Goal: Task Accomplishment & Management: Manage account settings

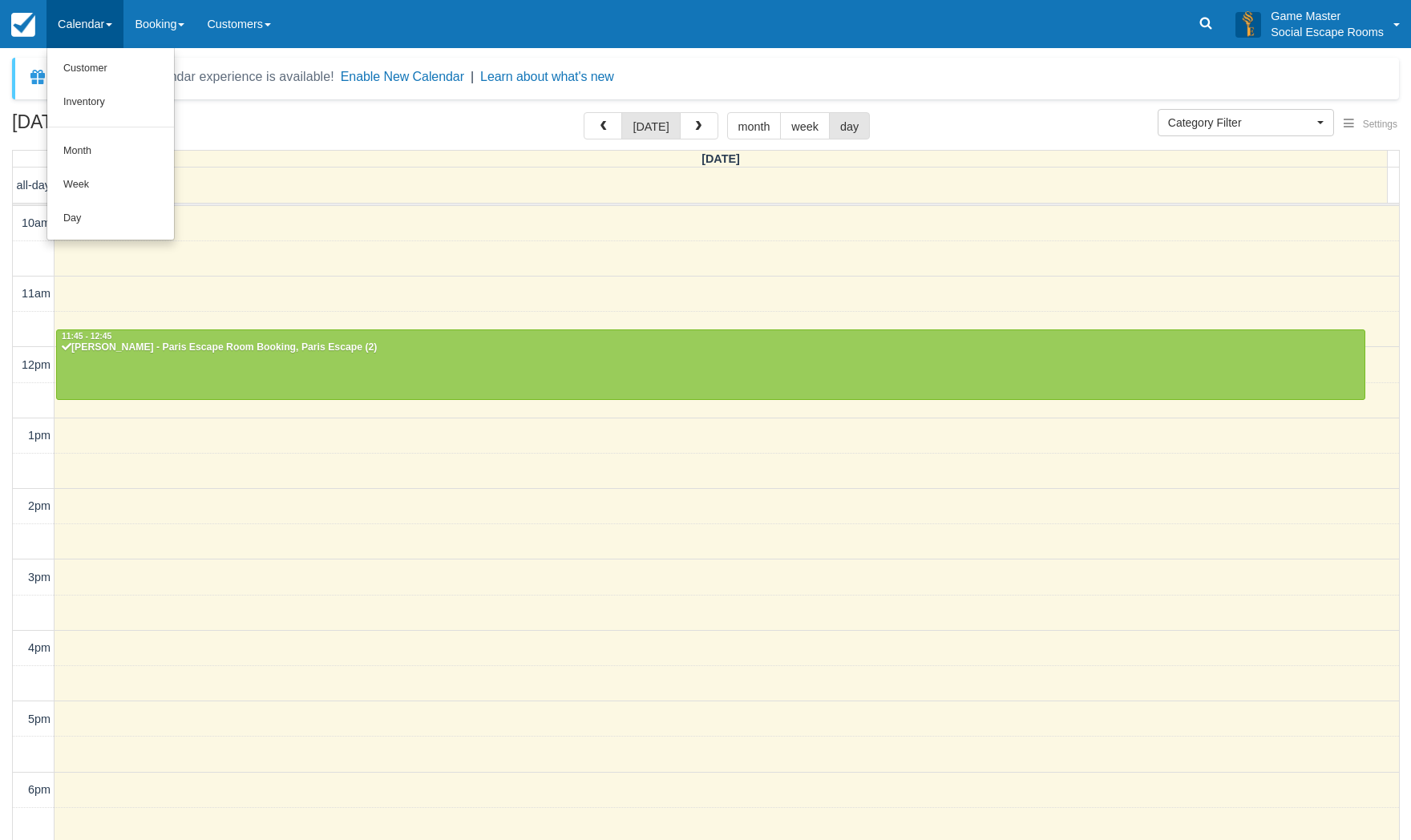
select select
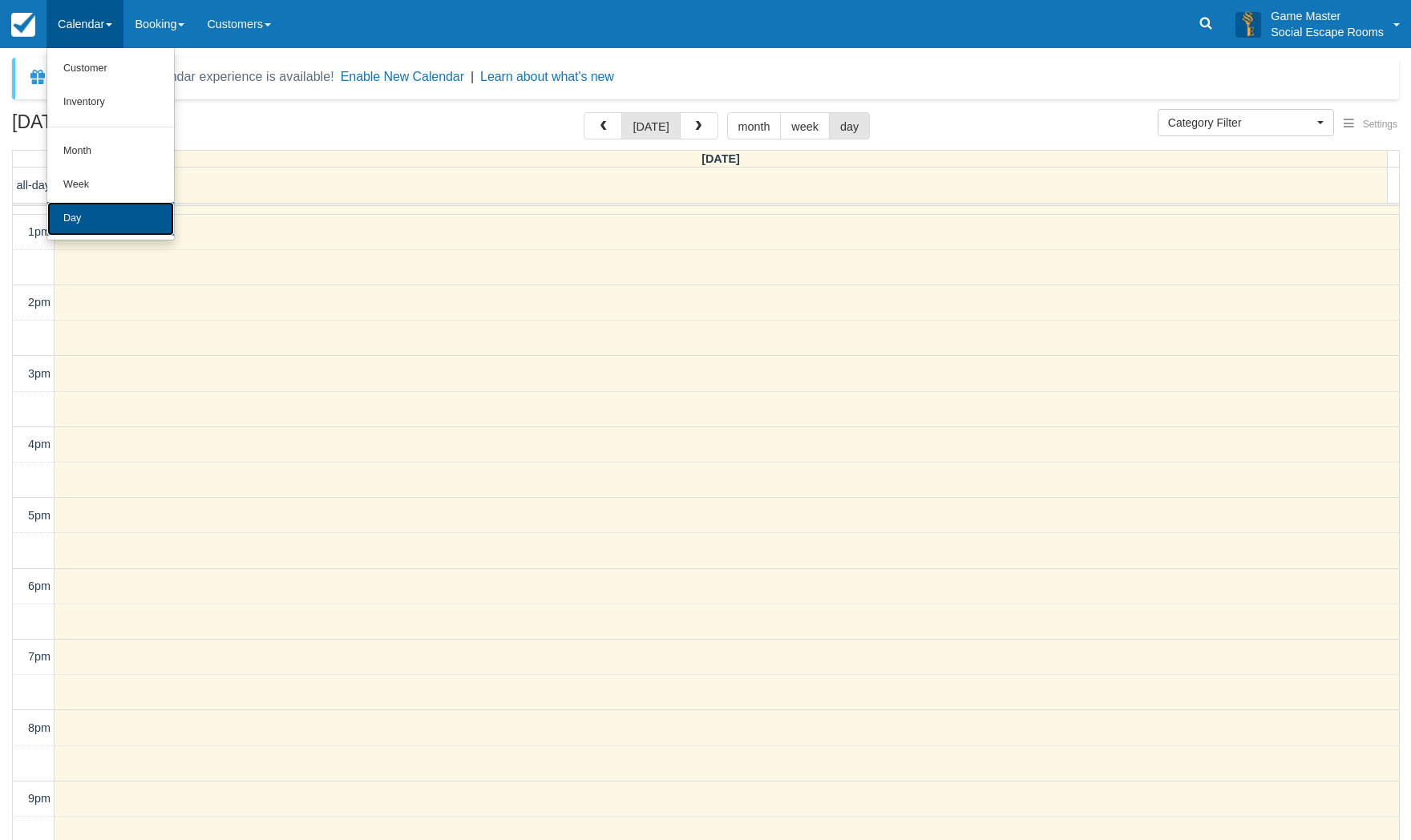
click at [89, 212] on link "Day" at bounding box center [111, 218] width 126 height 33
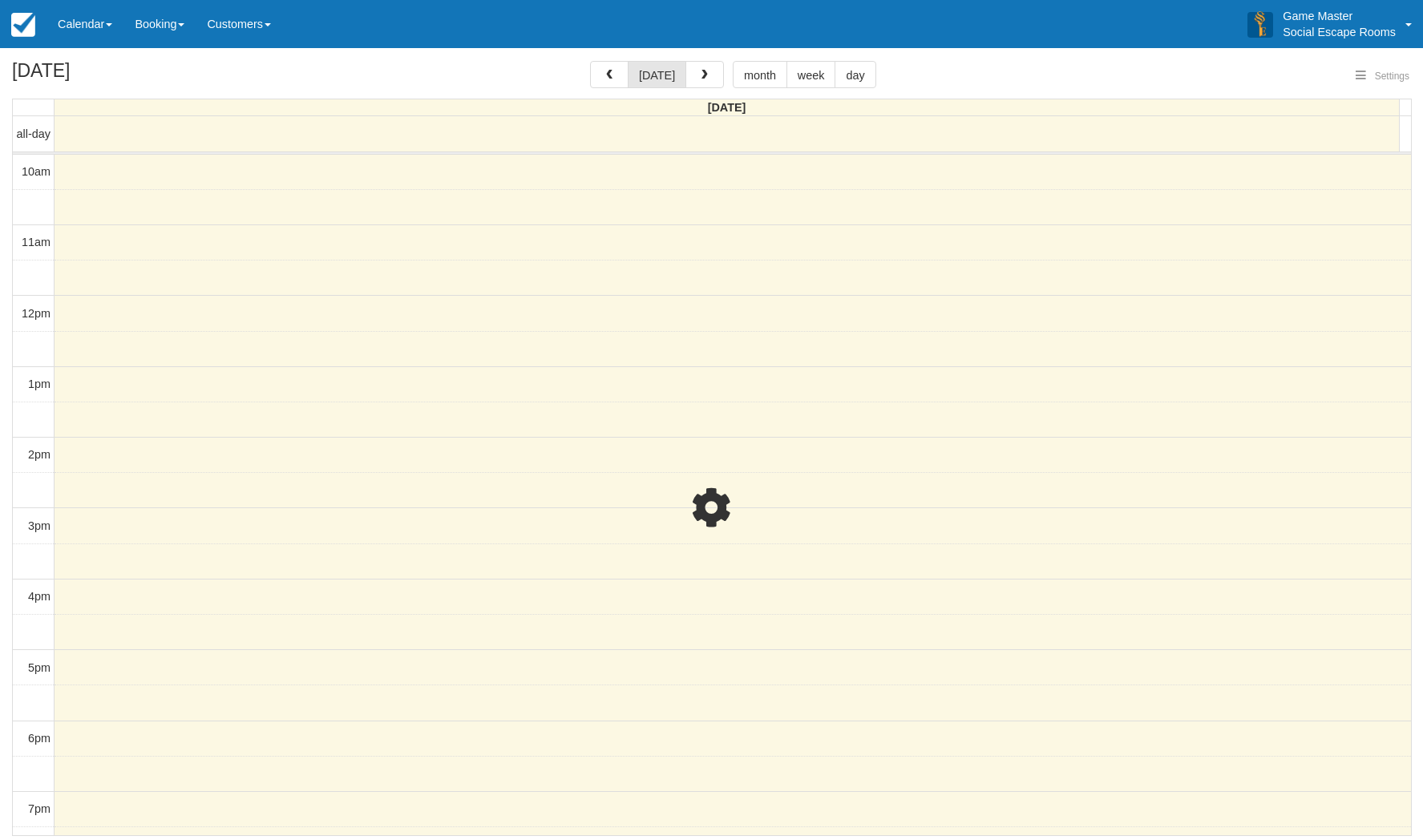
select select
click at [73, 41] on link "Calendar" at bounding box center [85, 24] width 77 height 48
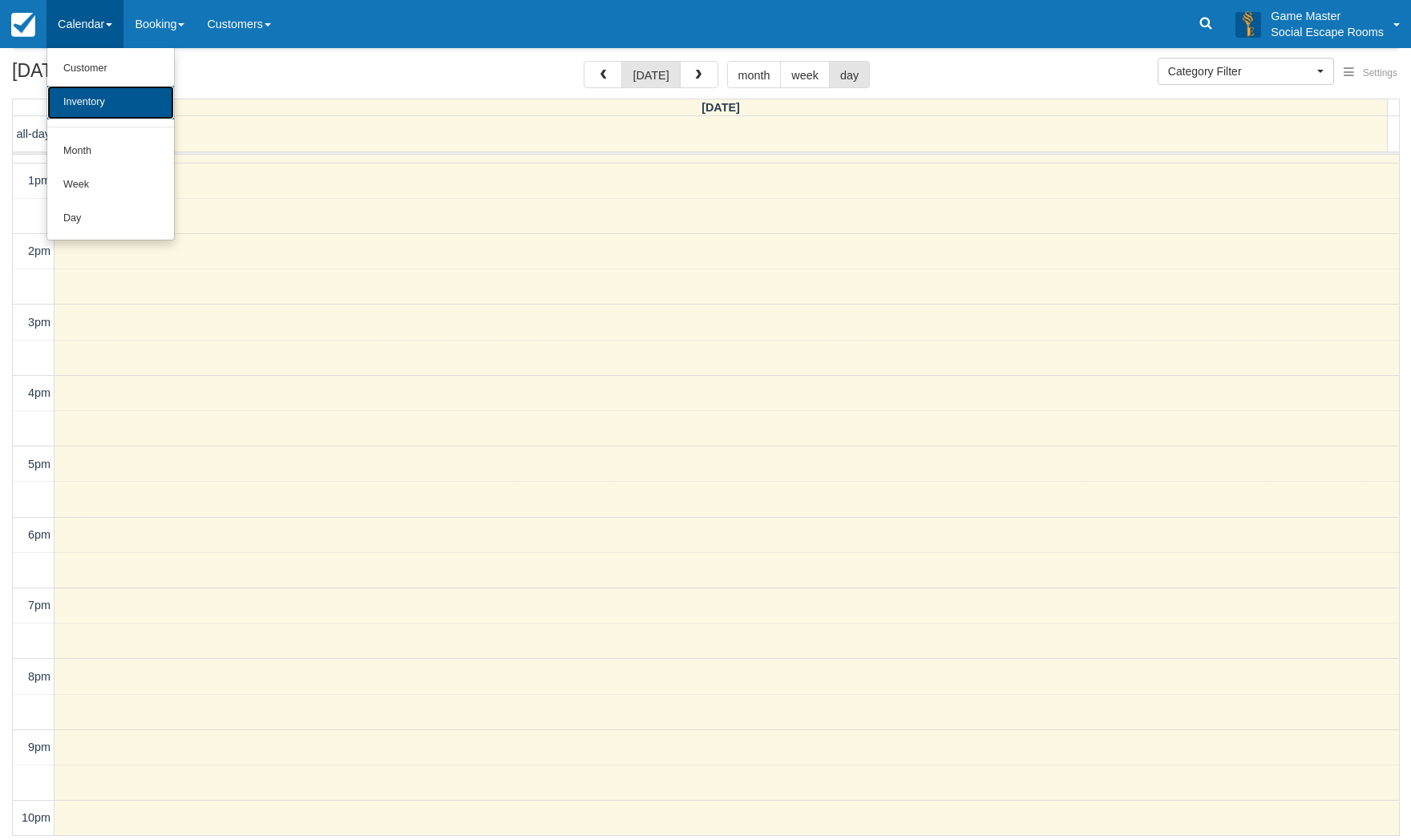
click at [107, 112] on link "Inventory" at bounding box center [111, 102] width 126 height 33
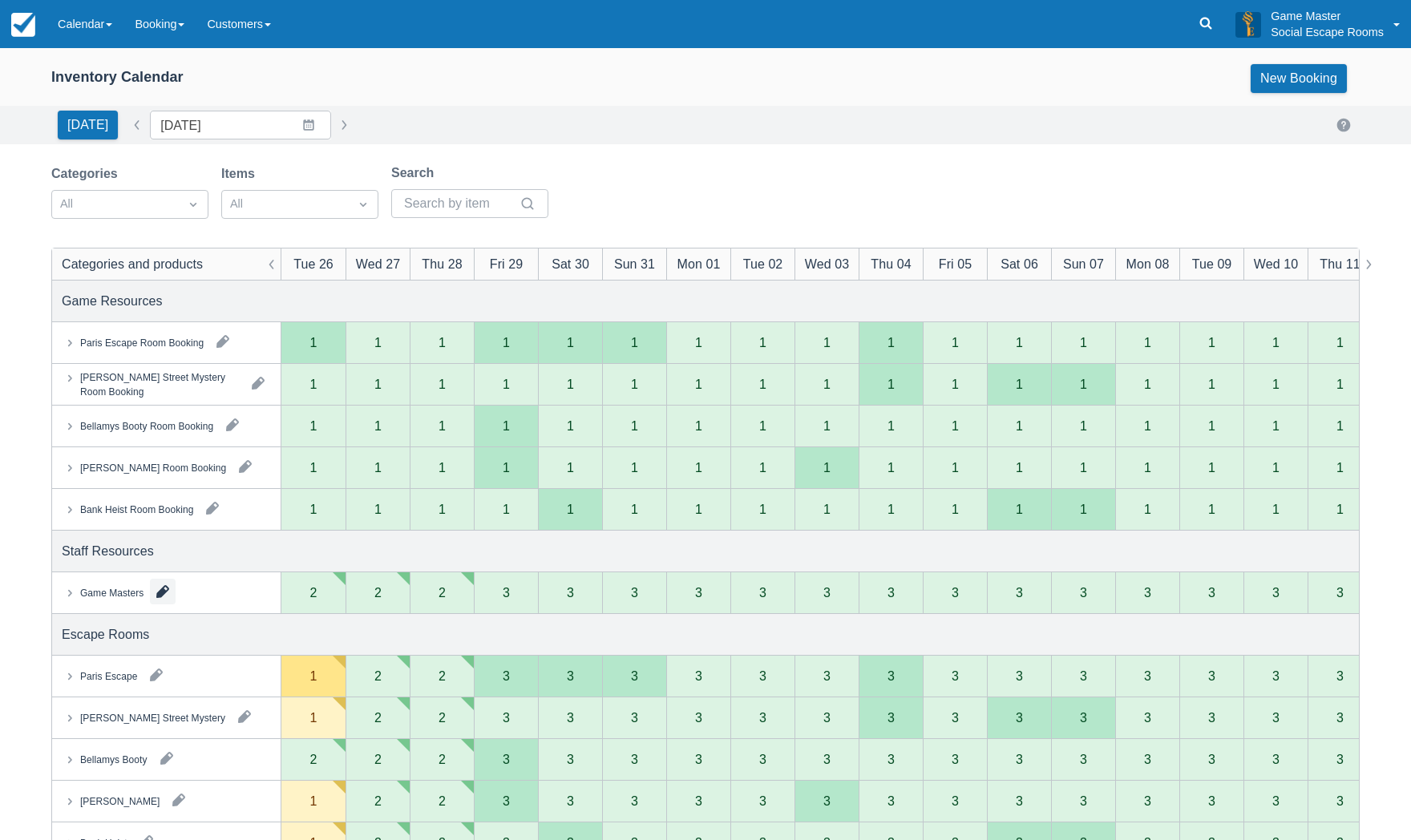
click at [164, 591] on button "button" at bounding box center [163, 592] width 26 height 26
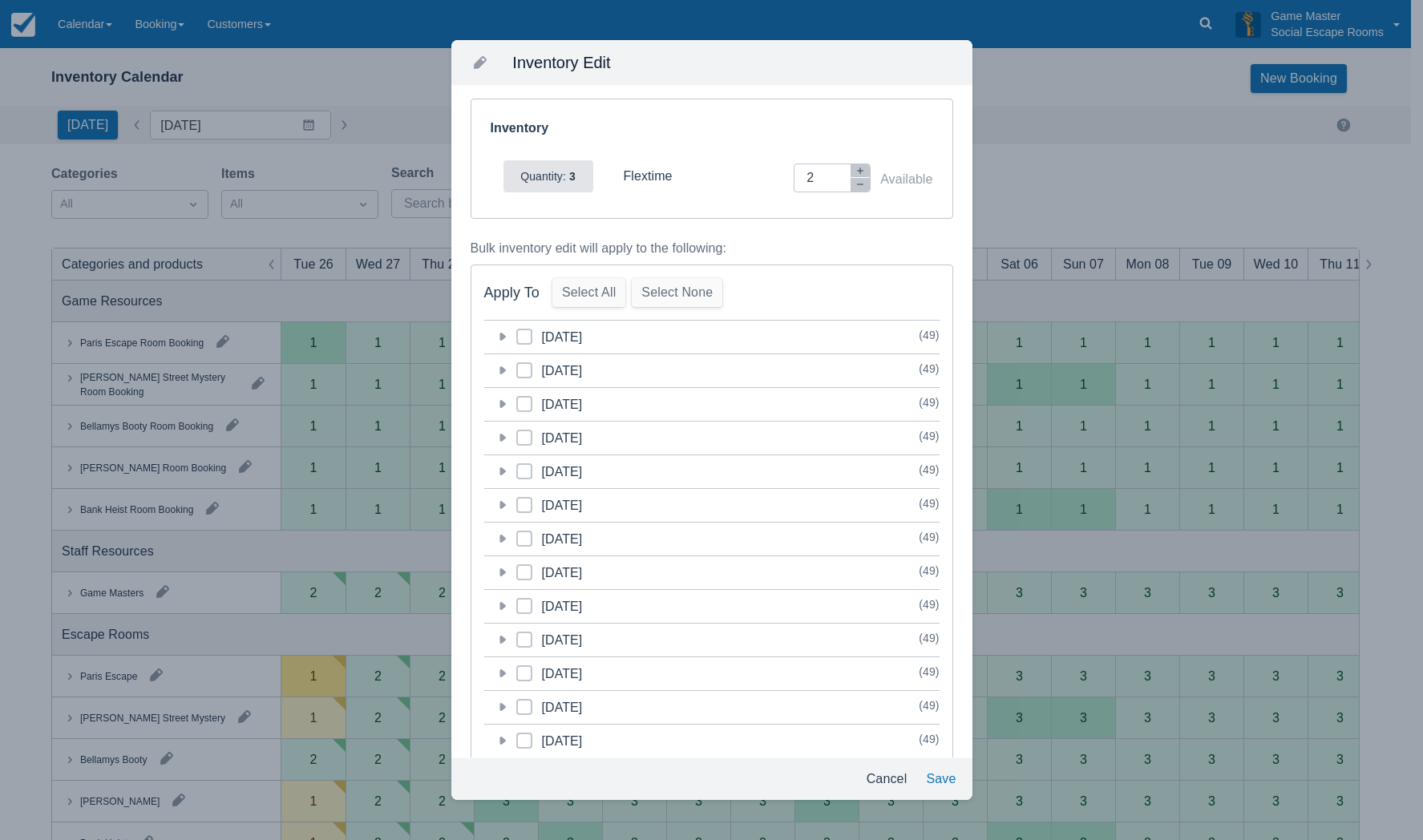
click at [496, 335] on icon at bounding box center [501, 336] width 16 height 16
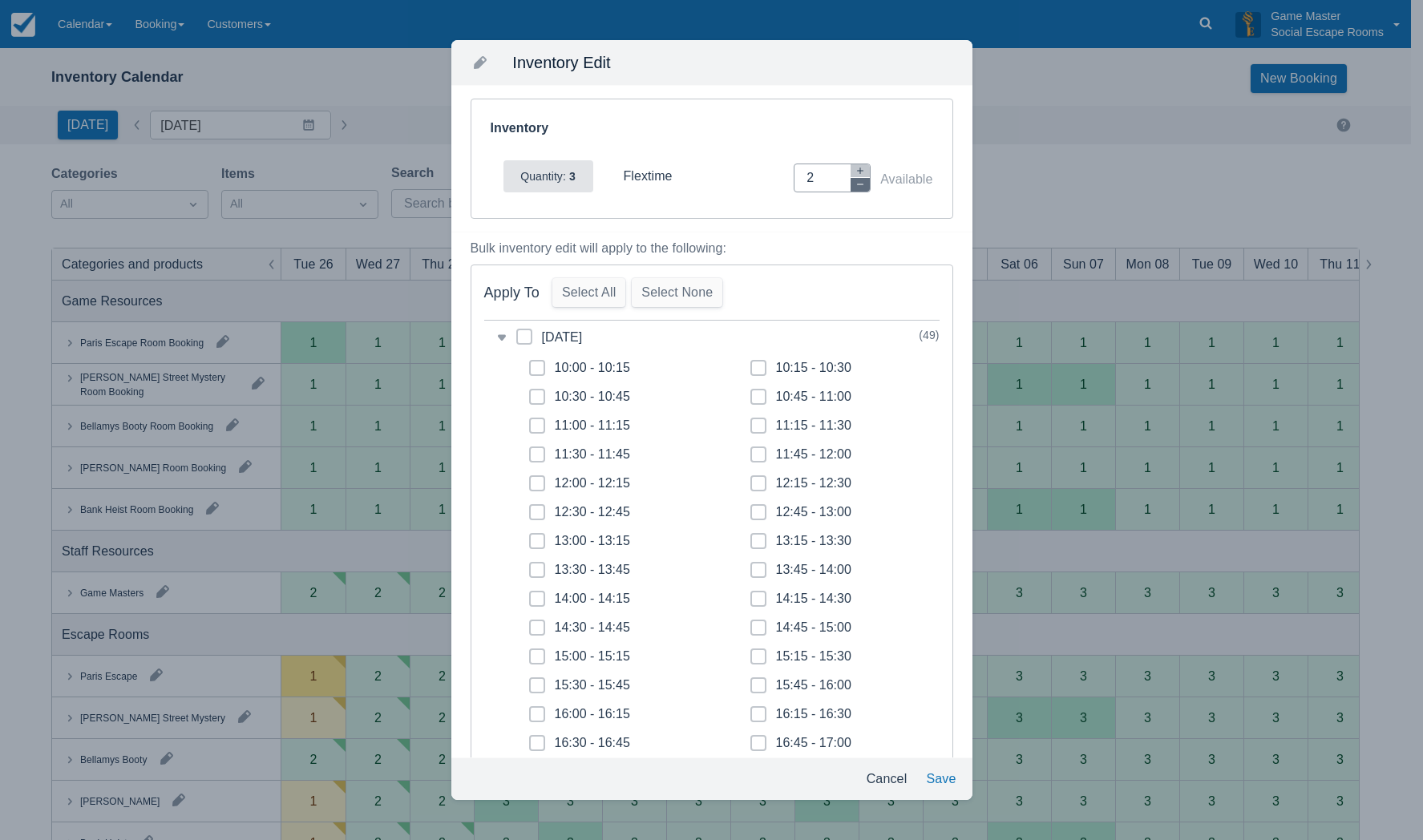
click at [855, 188] on icon "button" at bounding box center [860, 184] width 9 height 9
type input "0"
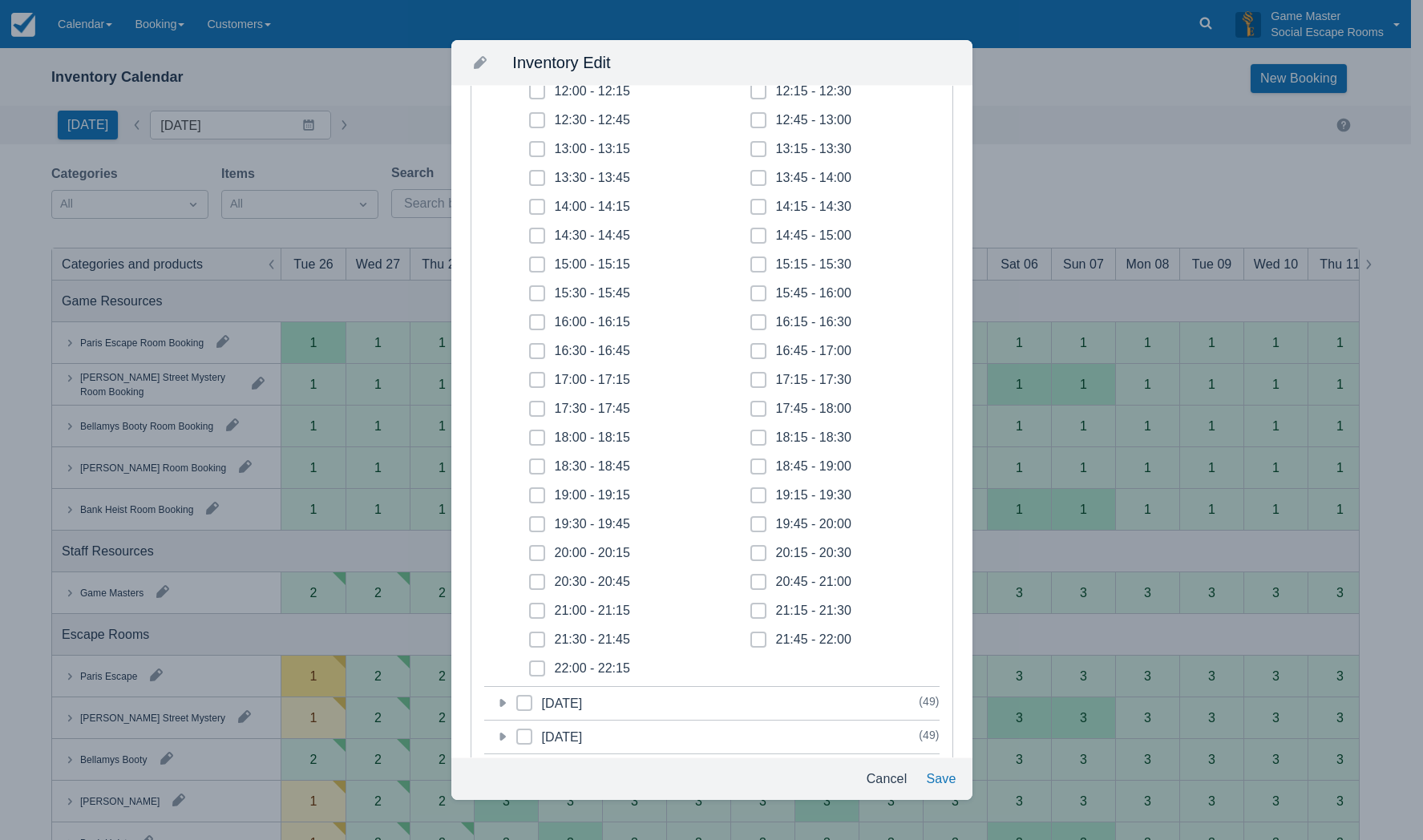
scroll to position [400, 0]
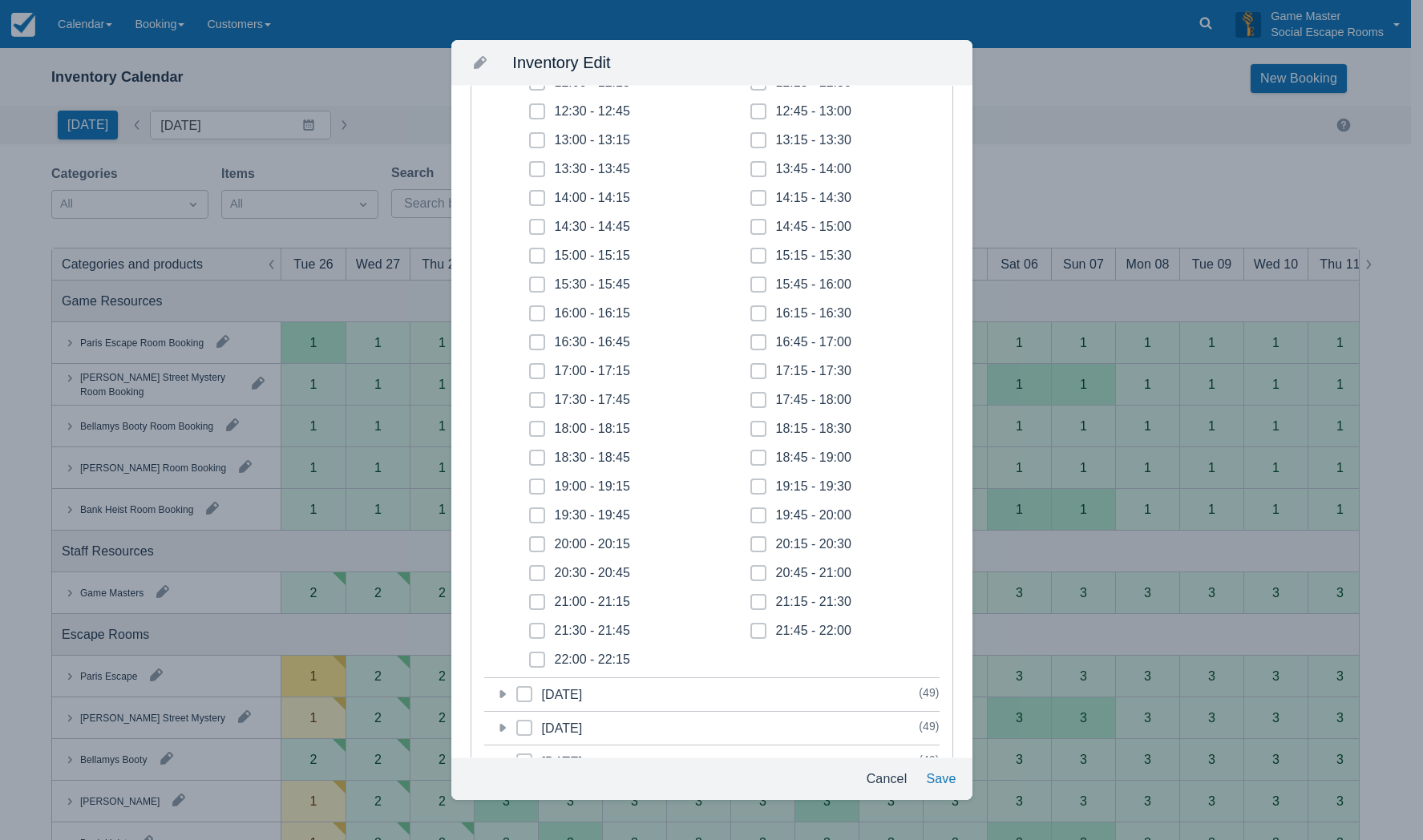
click at [533, 372] on span at bounding box center [536, 377] width 16 height 29
click at [530, 367] on input "17:00 - 17:15" at bounding box center [529, 366] width 1 height 1
checkbox input "true"
click at [536, 402] on icon at bounding box center [537, 400] width 7 height 7
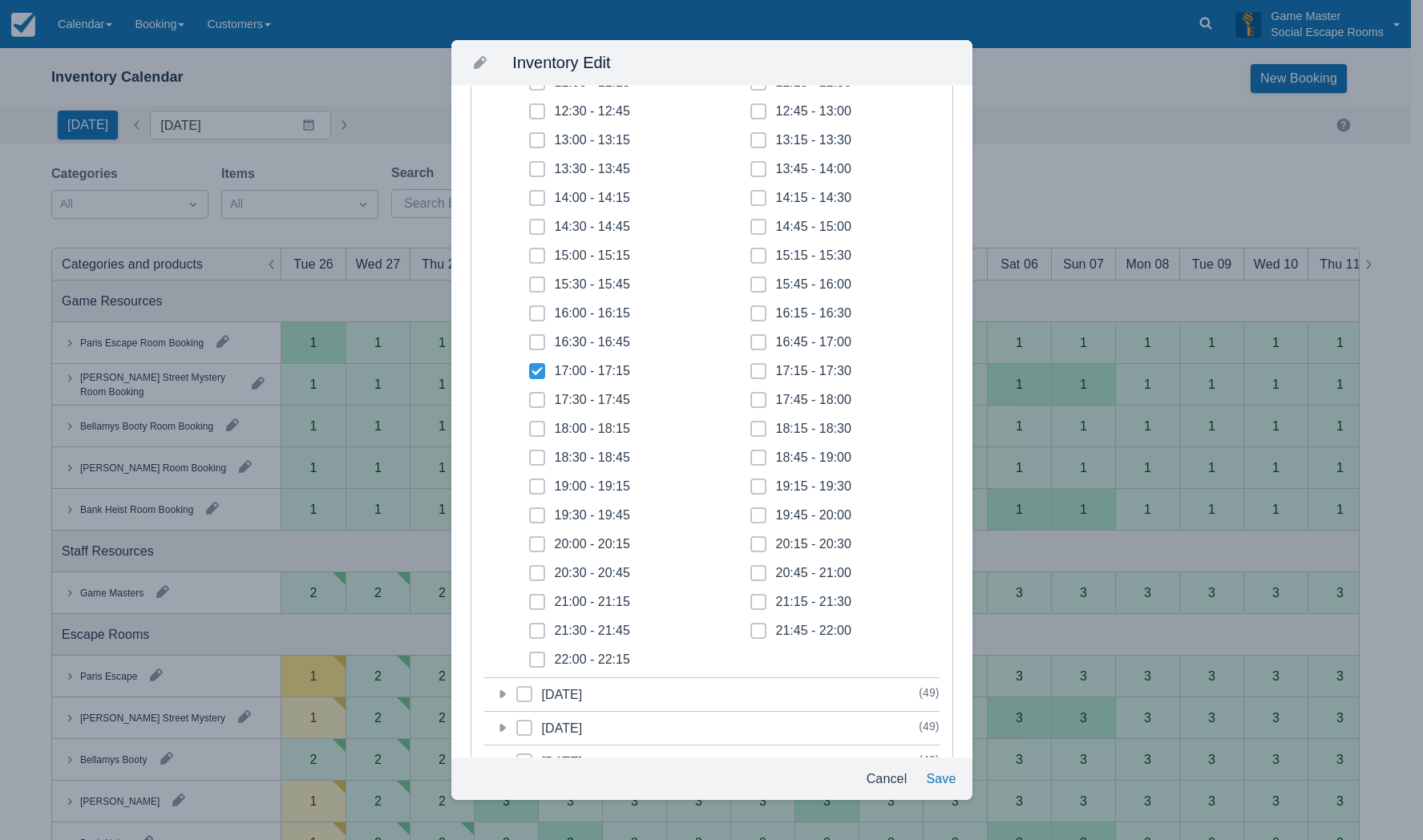
click at [530, 396] on input "17:30 - 17:45" at bounding box center [529, 395] width 1 height 1
checkbox input "true"
click at [540, 427] on span at bounding box center [536, 435] width 16 height 29
click at [530, 425] on input "18:00 - 18:15" at bounding box center [529, 424] width 1 height 1
checkbox input "true"
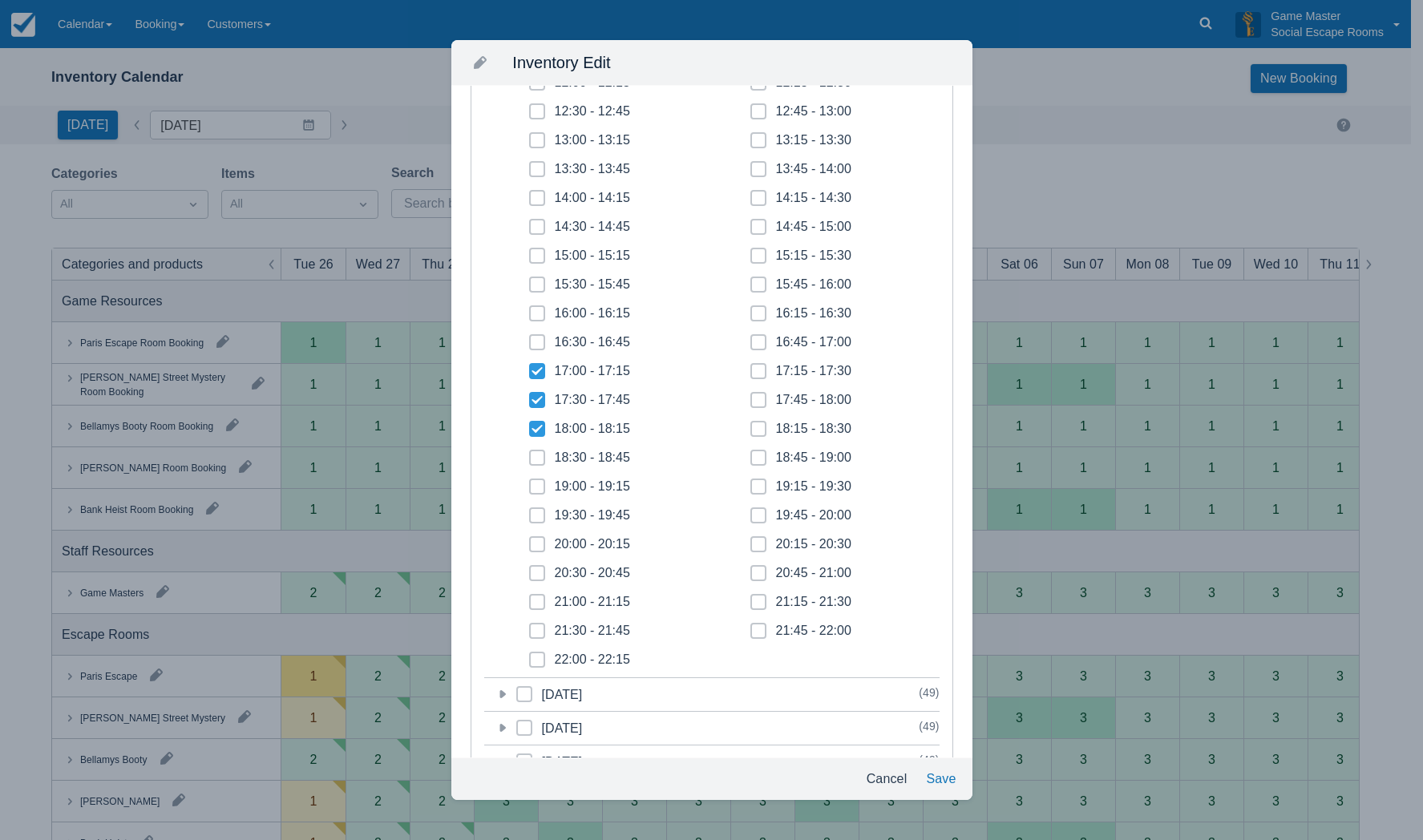
click at [536, 458] on icon at bounding box center [537, 457] width 7 height 7
click at [530, 453] on input "18:30 - 18:45" at bounding box center [529, 453] width 1 height 1
checkbox input "true"
click at [540, 489] on icon at bounding box center [537, 486] width 7 height 7
click at [530, 482] on input "19:00 - 19:15" at bounding box center [529, 481] width 1 height 1
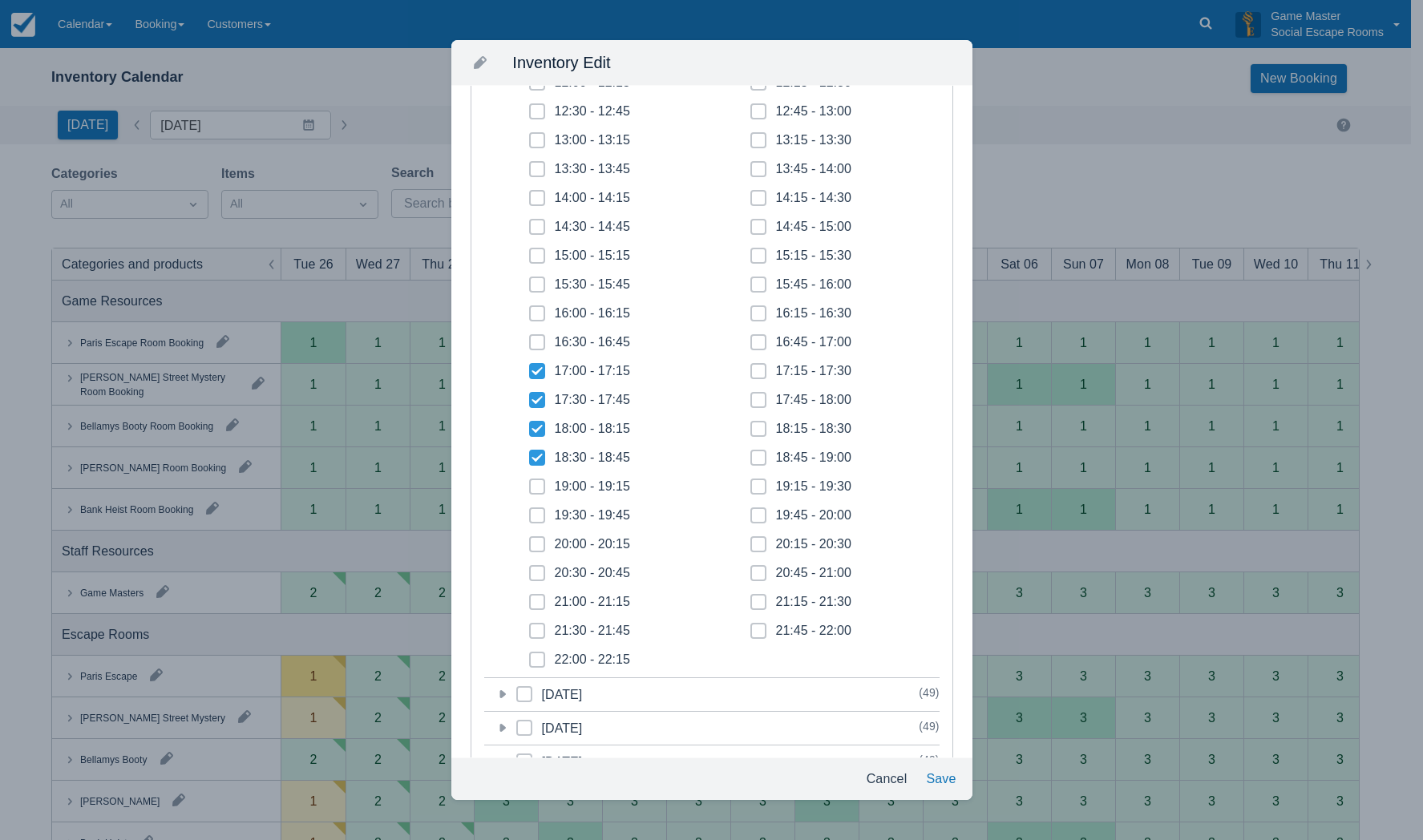
checkbox input "true"
click at [540, 512] on icon at bounding box center [537, 515] width 7 height 7
click at [530, 511] on input "19:30 - 19:45" at bounding box center [529, 511] width 1 height 1
checkbox input "true"
click at [540, 548] on span at bounding box center [536, 550] width 16 height 29
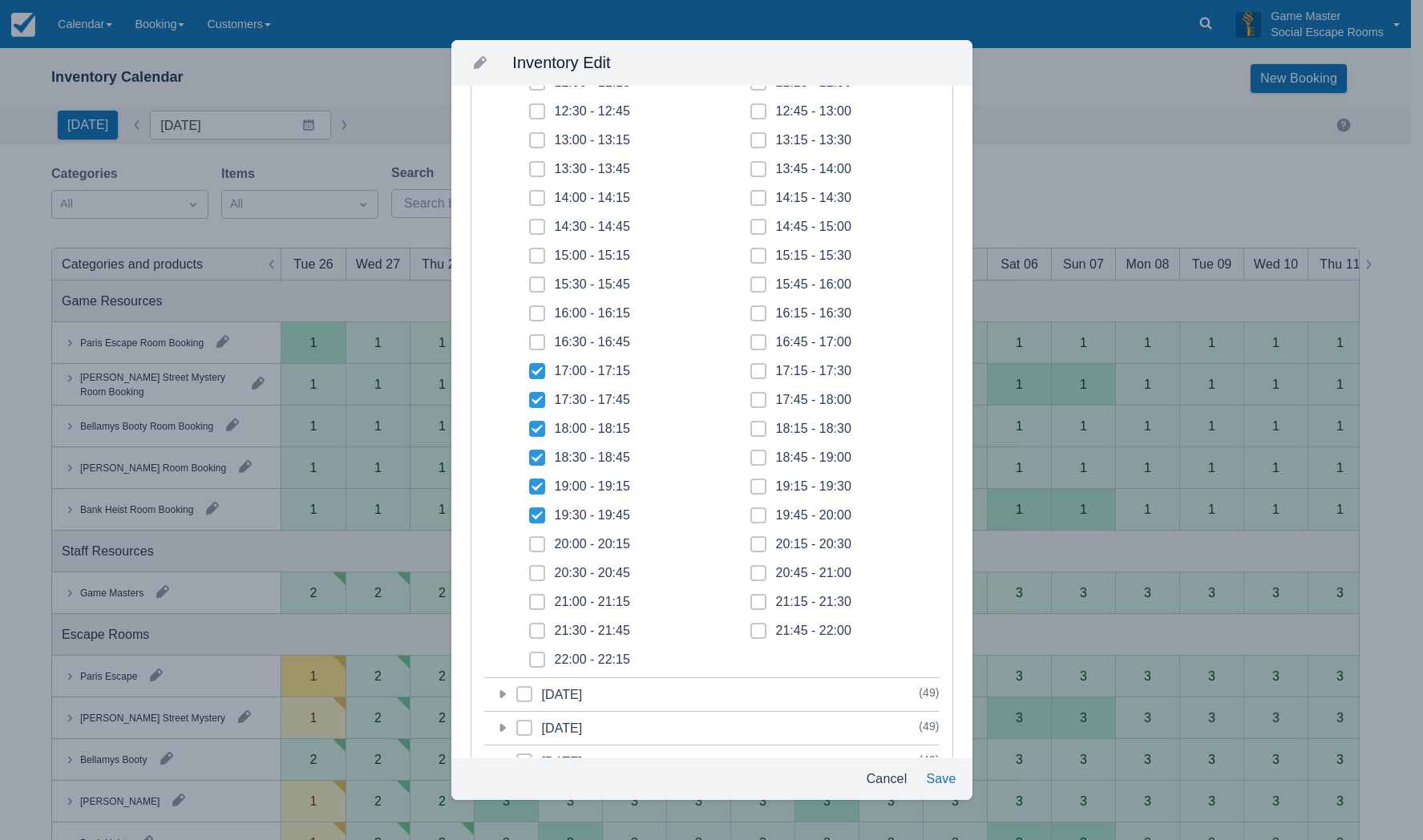
click at [530, 540] on input "20:00 - 20:15" at bounding box center [529, 540] width 1 height 1
checkbox input "true"
drag, startPoint x: 540, startPoint y: 570, endPoint x: 541, endPoint y: 594, distance: 24.0
click at [540, 571] on span at bounding box center [536, 579] width 16 height 29
click at [530, 569] on input "20:30 - 20:45" at bounding box center [529, 569] width 1 height 1
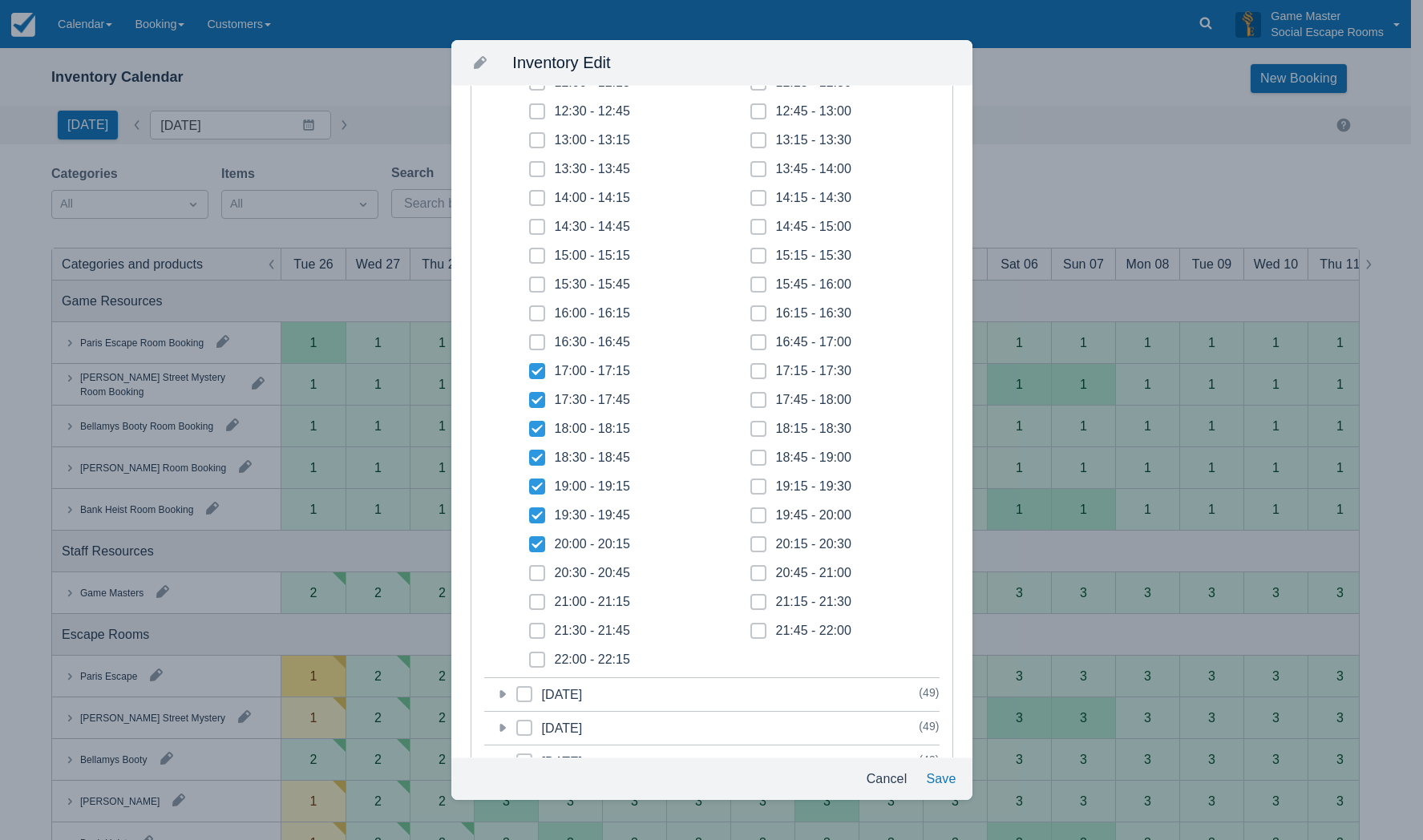
checkbox input "true"
click at [541, 605] on span at bounding box center [536, 608] width 16 height 29
click at [530, 598] on input "21:00 - 21:15" at bounding box center [529, 597] width 1 height 1
checkbox input "true"
drag, startPoint x: 541, startPoint y: 626, endPoint x: 541, endPoint y: 650, distance: 24.0
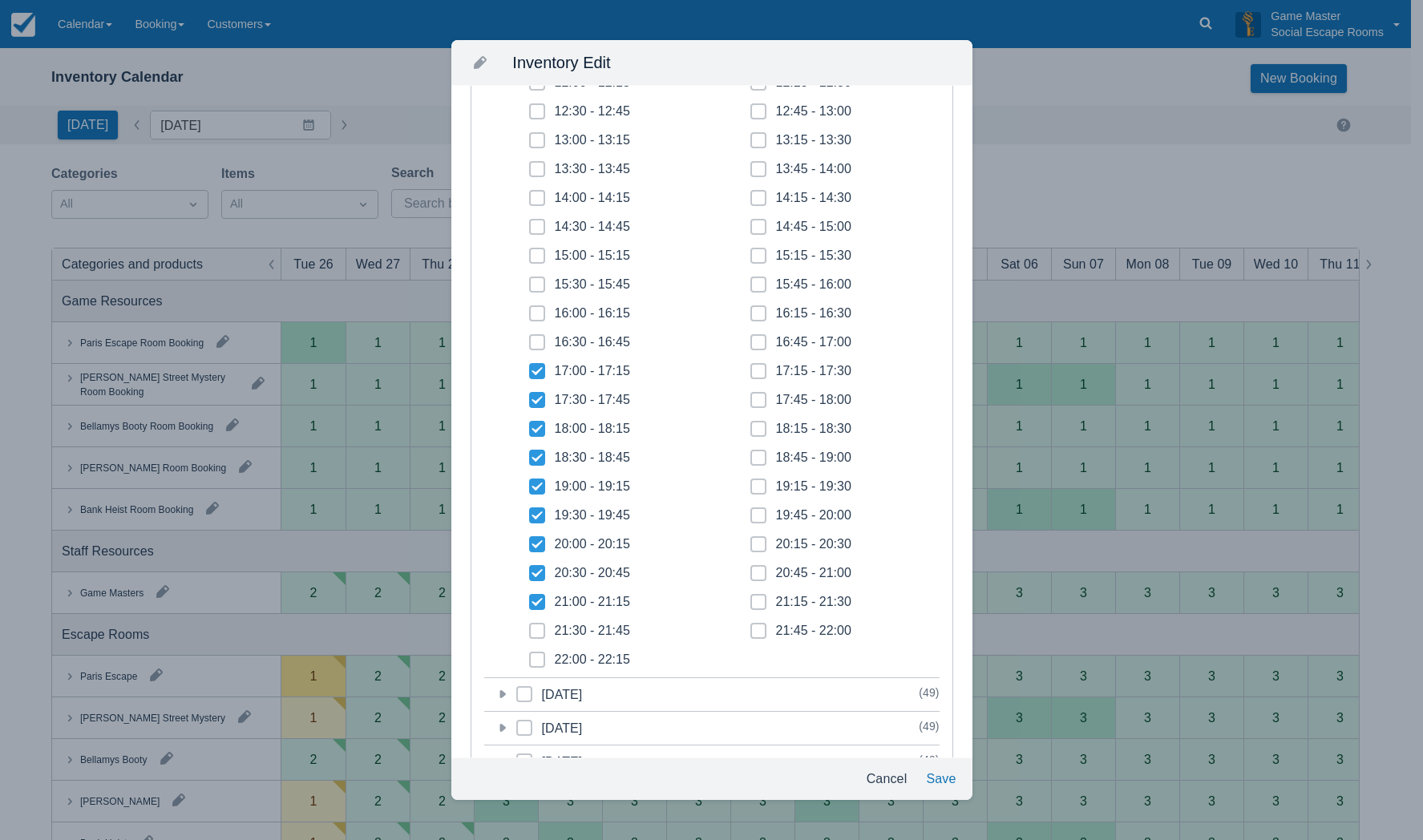
click at [541, 627] on span at bounding box center [536, 637] width 16 height 29
click at [530, 627] on input "21:30 - 21:45" at bounding box center [529, 626] width 1 height 1
checkbox input "true"
drag, startPoint x: 538, startPoint y: 663, endPoint x: 648, endPoint y: 646, distance: 111.3
click at [547, 658] on label "22:00 - 22:15" at bounding box center [579, 659] width 101 height 16
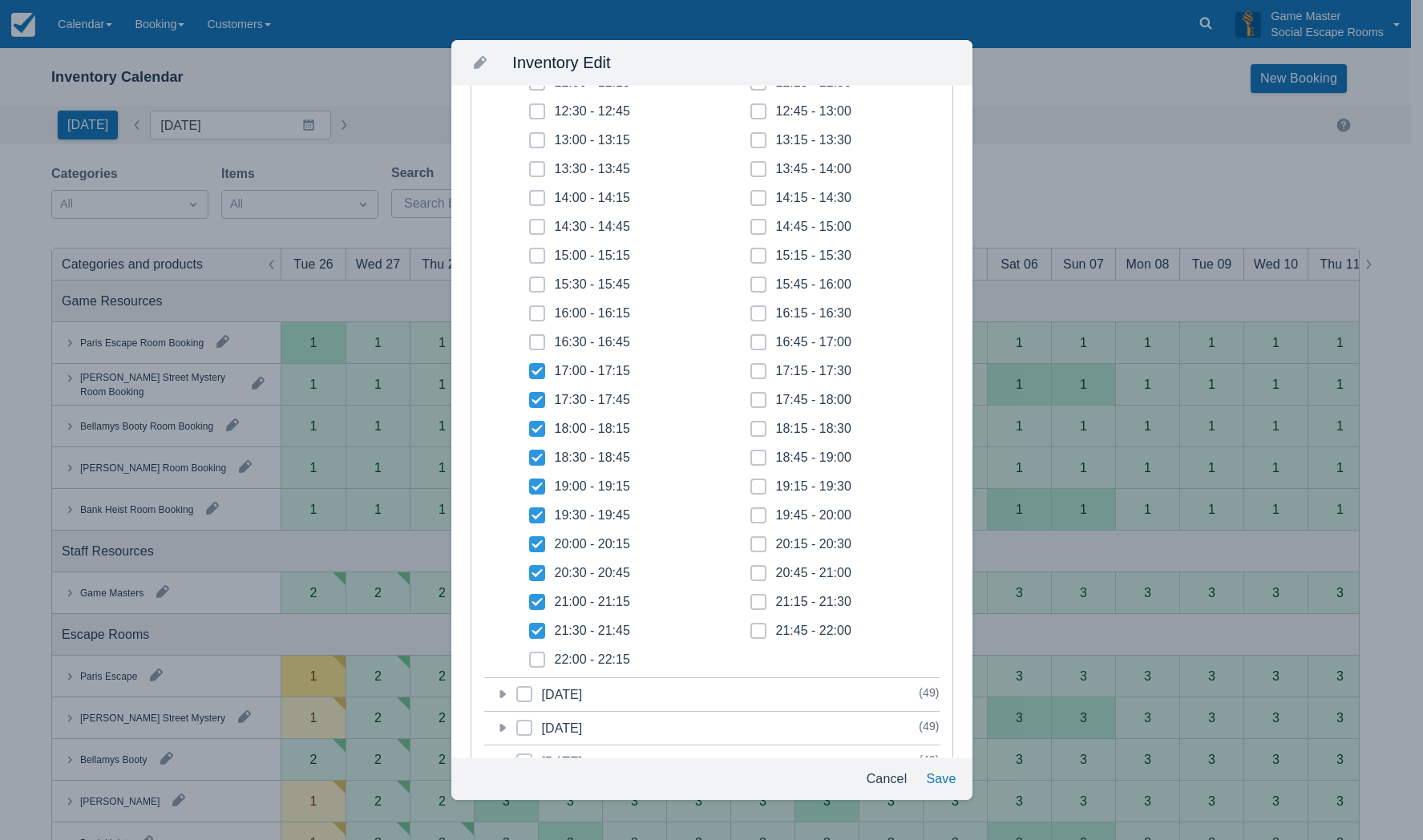
click at [530, 656] on input "22:00 - 22:15" at bounding box center [529, 655] width 1 height 1
checkbox input "true"
drag, startPoint x: 750, startPoint y: 634, endPoint x: 756, endPoint y: 607, distance: 27.7
click at [756, 629] on icon at bounding box center [758, 630] width 7 height 7
click at [751, 627] on input "21:45 - 22:00" at bounding box center [750, 626] width 1 height 1
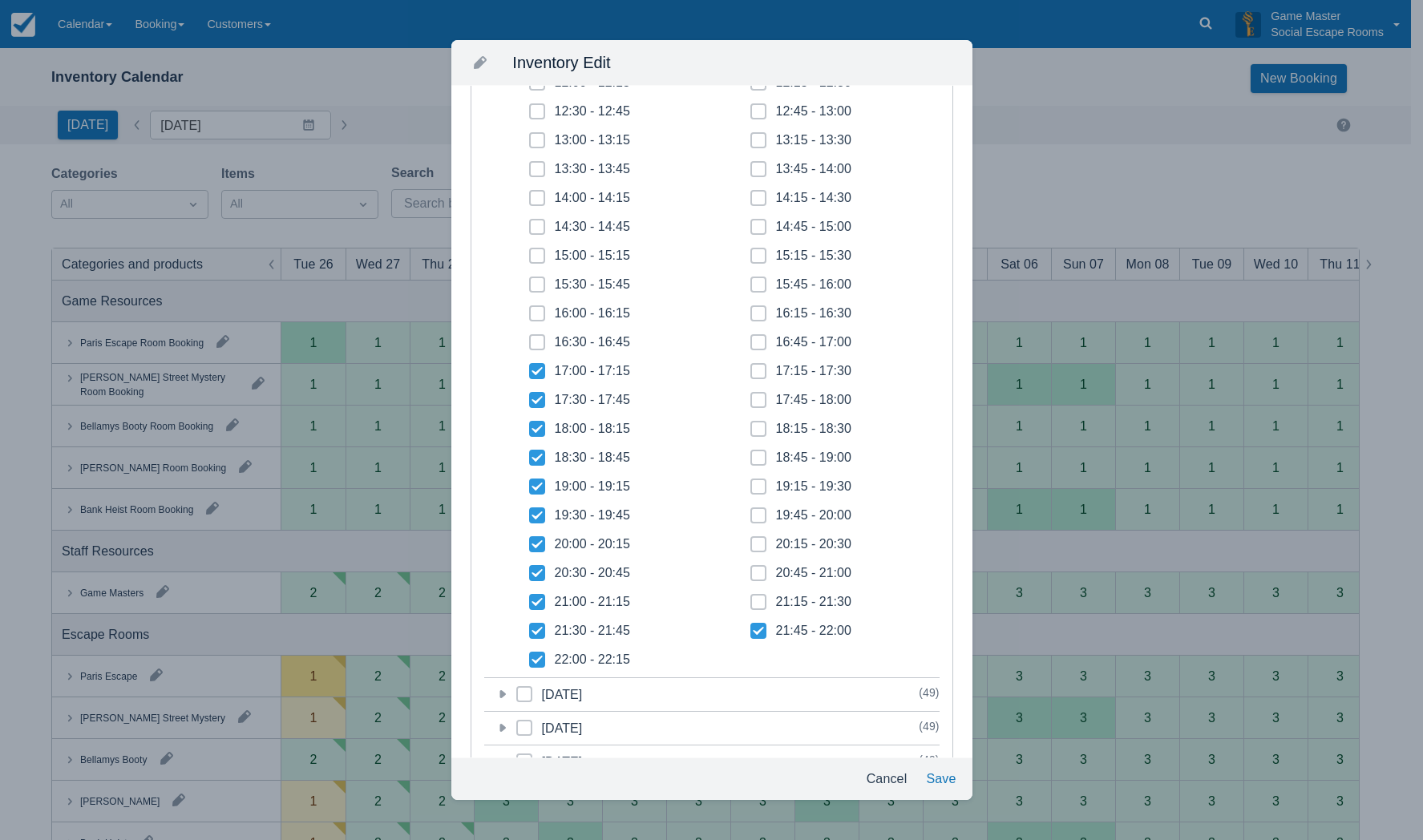
checkbox input "true"
click at [756, 602] on span at bounding box center [758, 608] width 16 height 29
click at [751, 598] on input "21:15 - 21:30" at bounding box center [750, 597] width 1 height 1
checkbox input "true"
drag, startPoint x: 755, startPoint y: 573, endPoint x: 755, endPoint y: 552, distance: 21.0
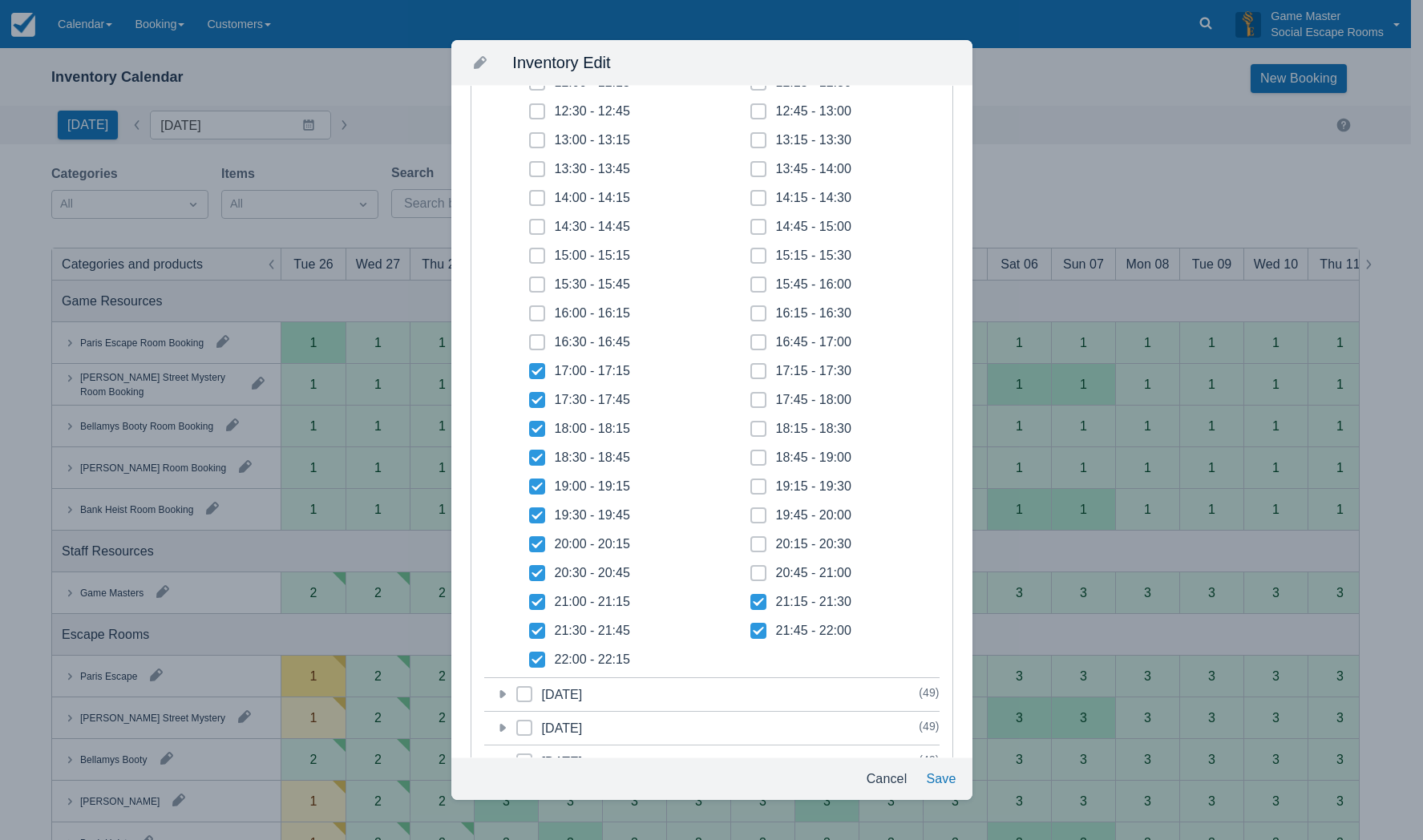
click at [756, 572] on icon at bounding box center [758, 572] width 7 height 7
click at [751, 569] on input "20:45 - 21:00" at bounding box center [750, 569] width 1 height 1
checkbox input "true"
click at [756, 545] on icon at bounding box center [758, 544] width 7 height 7
click at [751, 540] on input "20:15 - 20:30" at bounding box center [750, 540] width 1 height 1
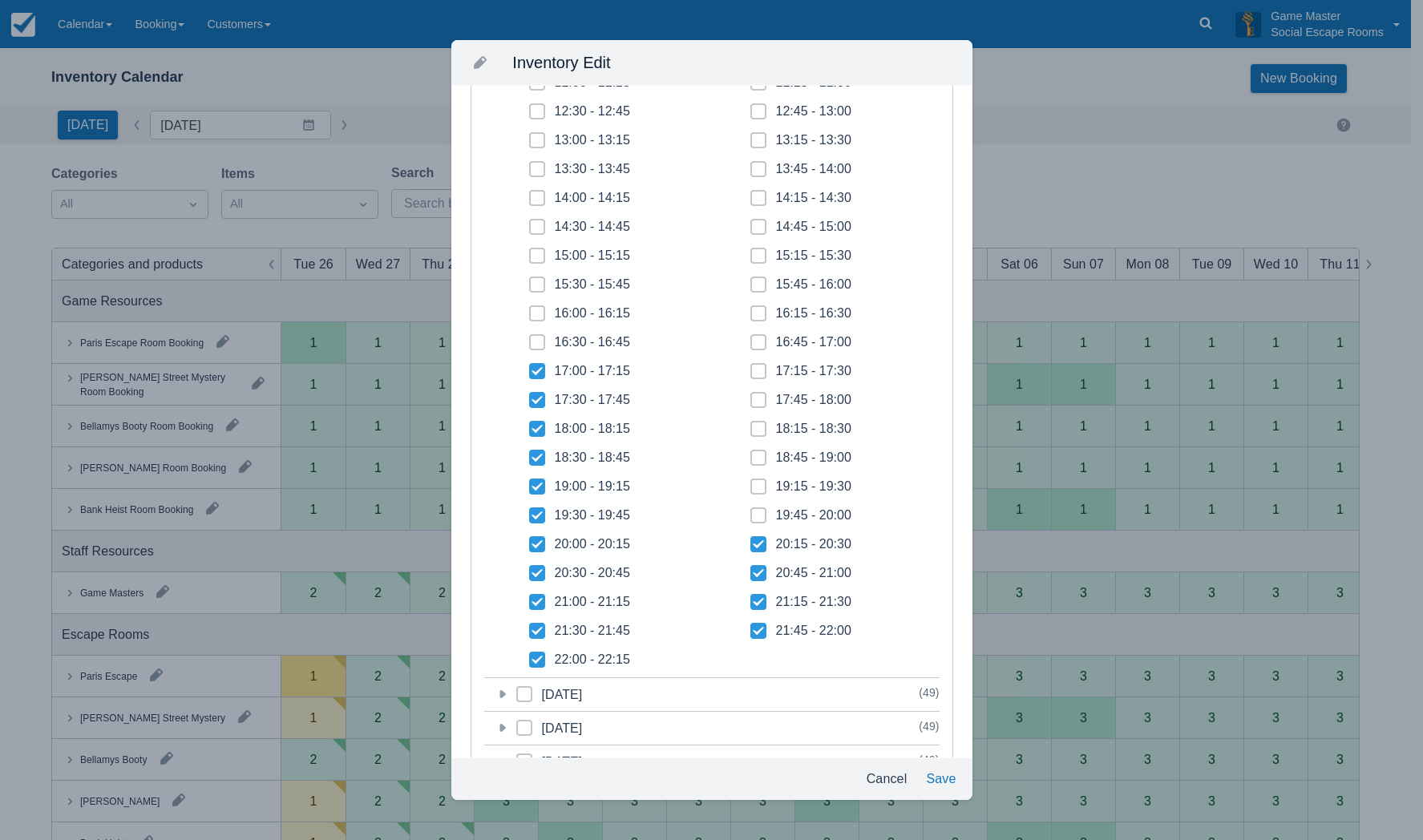
checkbox input "true"
drag, startPoint x: 752, startPoint y: 515, endPoint x: 752, endPoint y: 501, distance: 14.0
click at [756, 513] on icon at bounding box center [758, 515] width 7 height 7
click at [751, 511] on input "19:45 - 20:00" at bounding box center [750, 511] width 1 height 1
checkbox input "true"
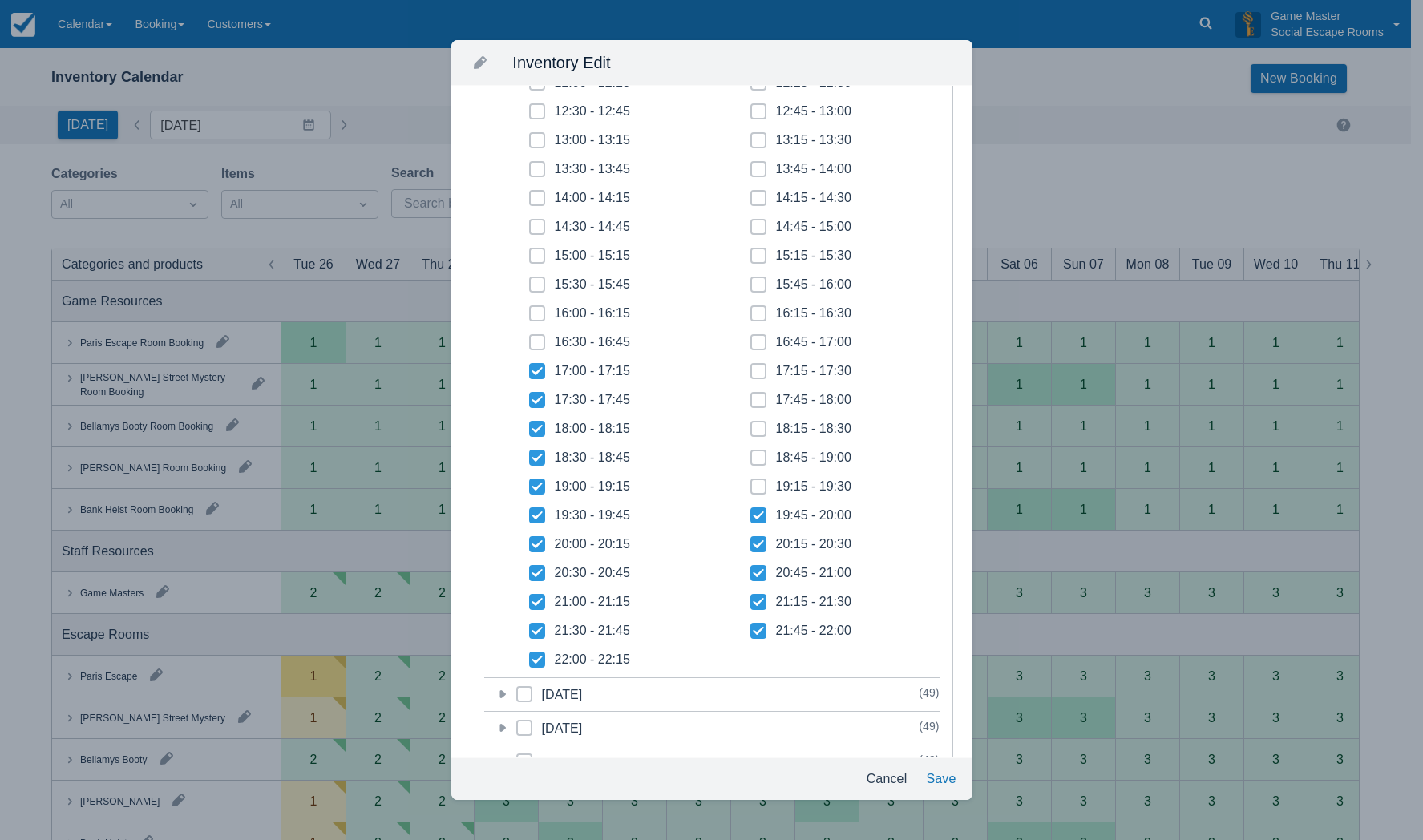
drag, startPoint x: 753, startPoint y: 487, endPoint x: 755, endPoint y: 454, distance: 33.1
click at [756, 487] on icon at bounding box center [758, 486] width 7 height 7
click at [751, 482] on input "19:15 - 19:30" at bounding box center [750, 481] width 1 height 1
checkbox input "true"
drag, startPoint x: 755, startPoint y: 453, endPoint x: 753, endPoint y: 440, distance: 13.2
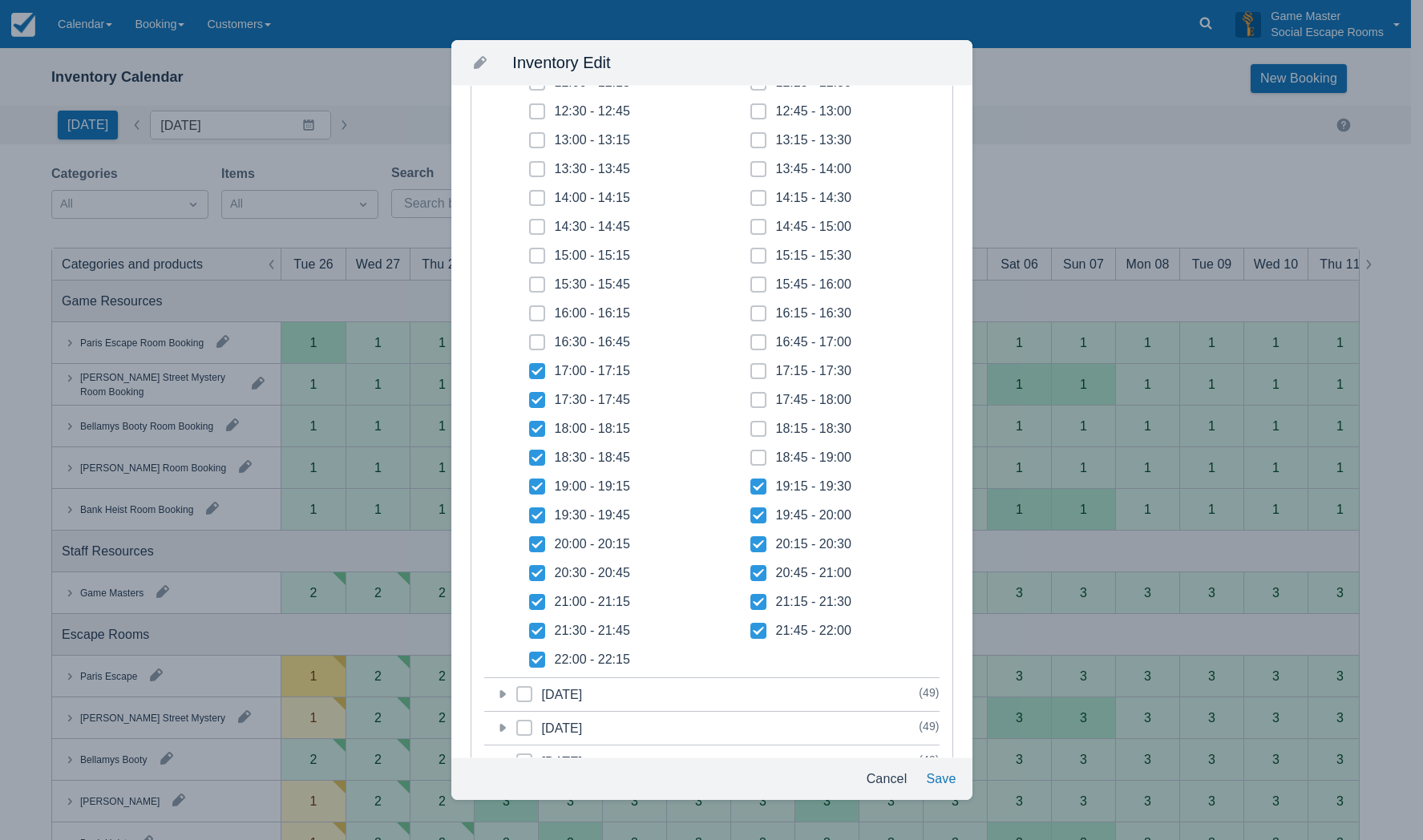
click at [754, 444] on div "10:00 - 10:15 10:15 - 10:30 10:30 - 10:45 10:45 - 11:00 11:00 - 11:15 11:15 - 1…" at bounding box center [731, 313] width 442 height 721
drag, startPoint x: 750, startPoint y: 428, endPoint x: 750, endPoint y: 404, distance: 24.0
click at [750, 425] on span at bounding box center [758, 435] width 16 height 29
click at [750, 425] on input "18:15 - 18:30" at bounding box center [750, 424] width 1 height 1
checkbox input "true"
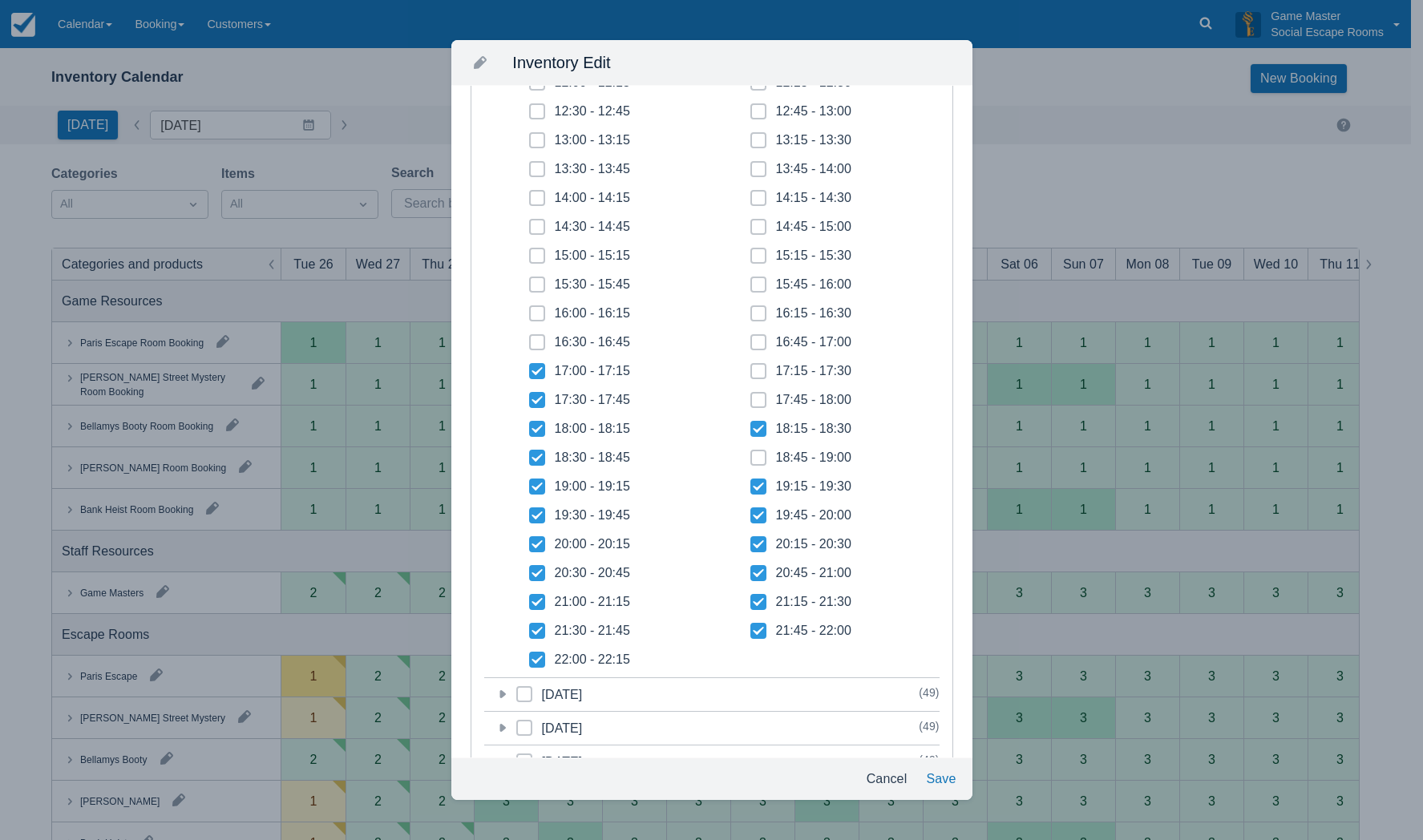
click at [752, 387] on span at bounding box center [758, 377] width 16 height 29
click at [751, 367] on input "17:15 - 17:30" at bounding box center [750, 366] width 1 height 1
checkbox input "true"
click at [752, 395] on span at bounding box center [758, 406] width 16 height 29
click at [751, 395] on input "17:45 - 18:00" at bounding box center [750, 395] width 1 height 1
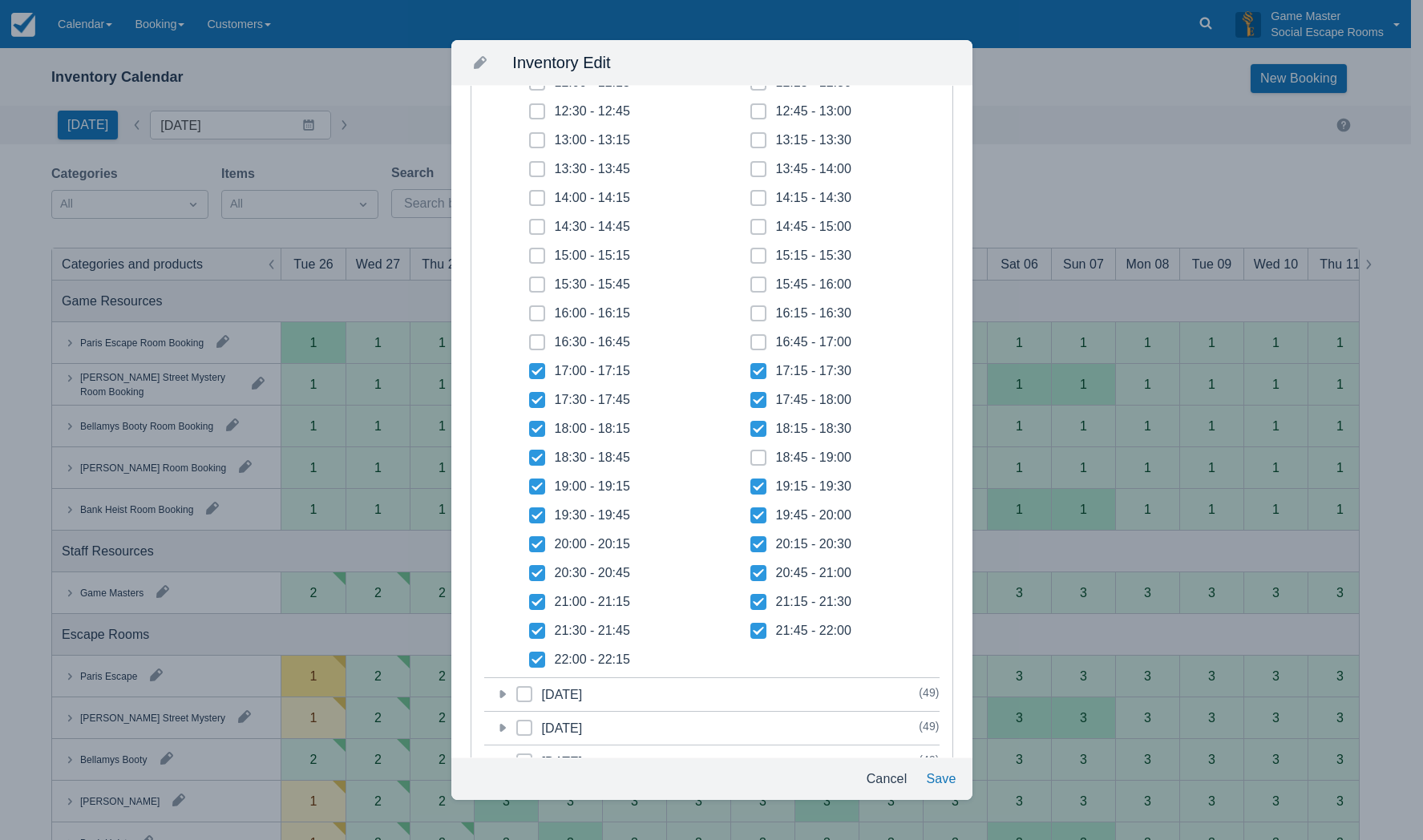
checkbox input "true"
click at [756, 458] on icon at bounding box center [758, 457] width 7 height 7
click at [751, 453] on input "18:45 - 19:00" at bounding box center [750, 453] width 1 height 1
checkbox input "true"
click at [937, 782] on button "Save" at bounding box center [941, 779] width 43 height 29
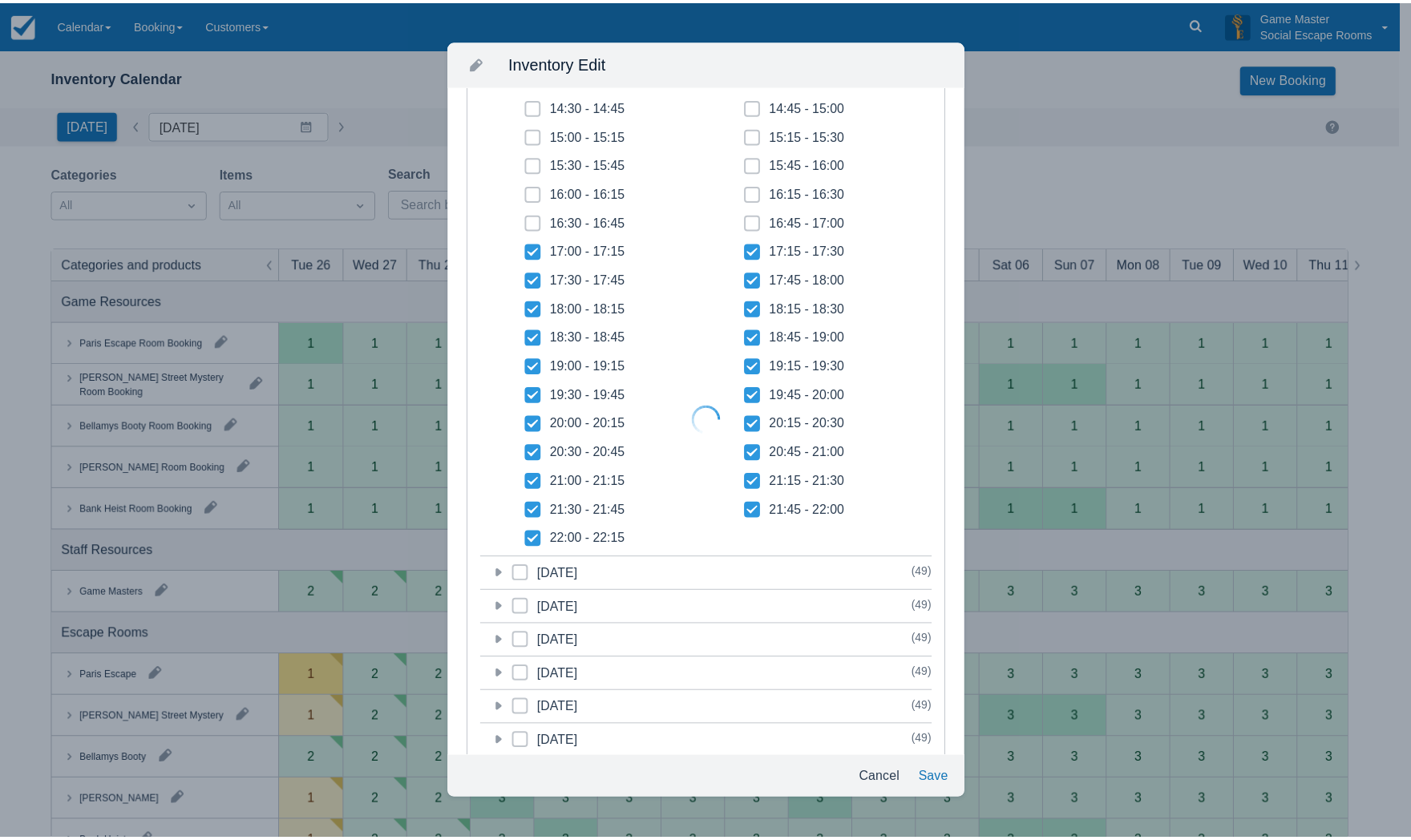
scroll to position [281, 0]
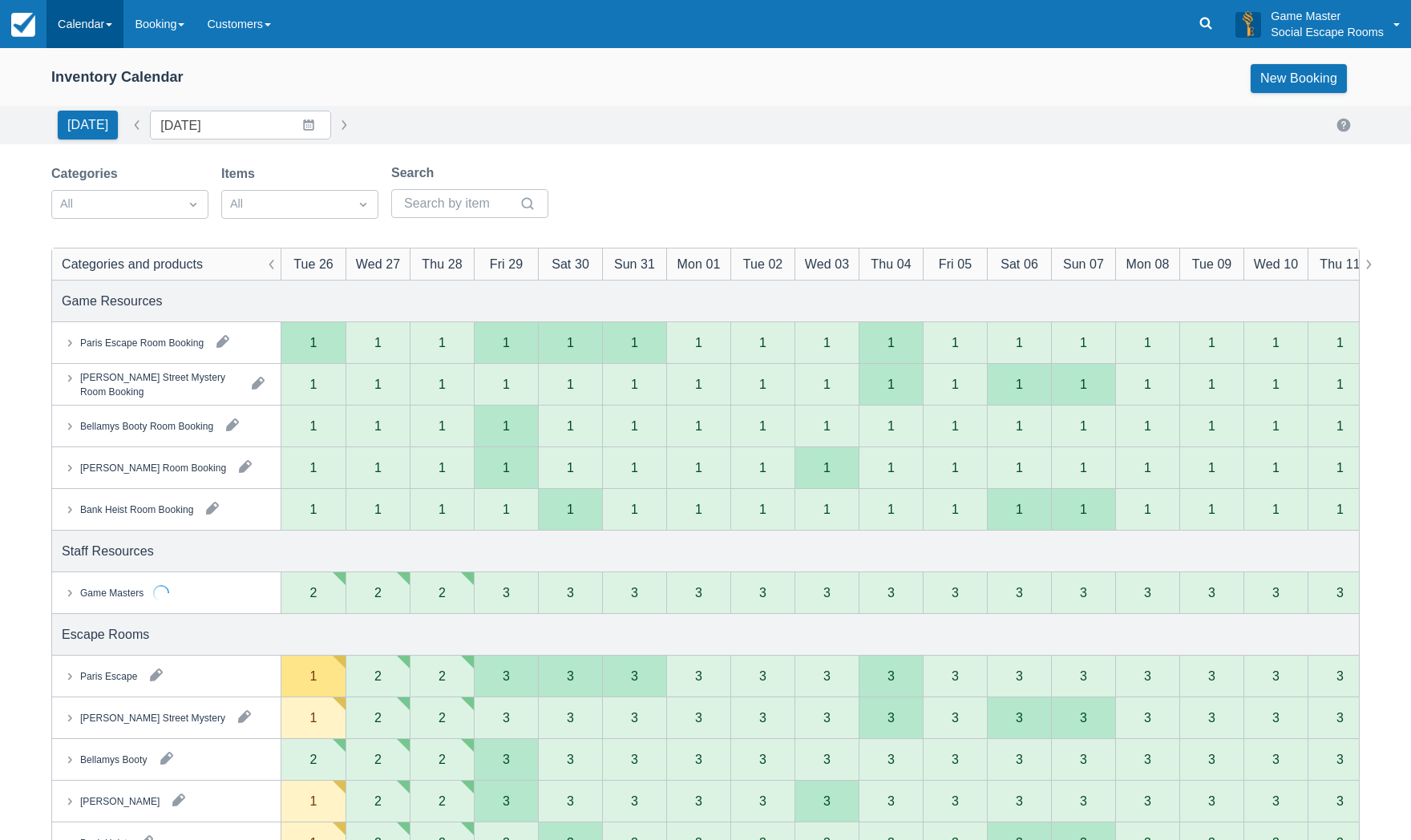
click at [83, 36] on link "Calendar" at bounding box center [85, 24] width 77 height 48
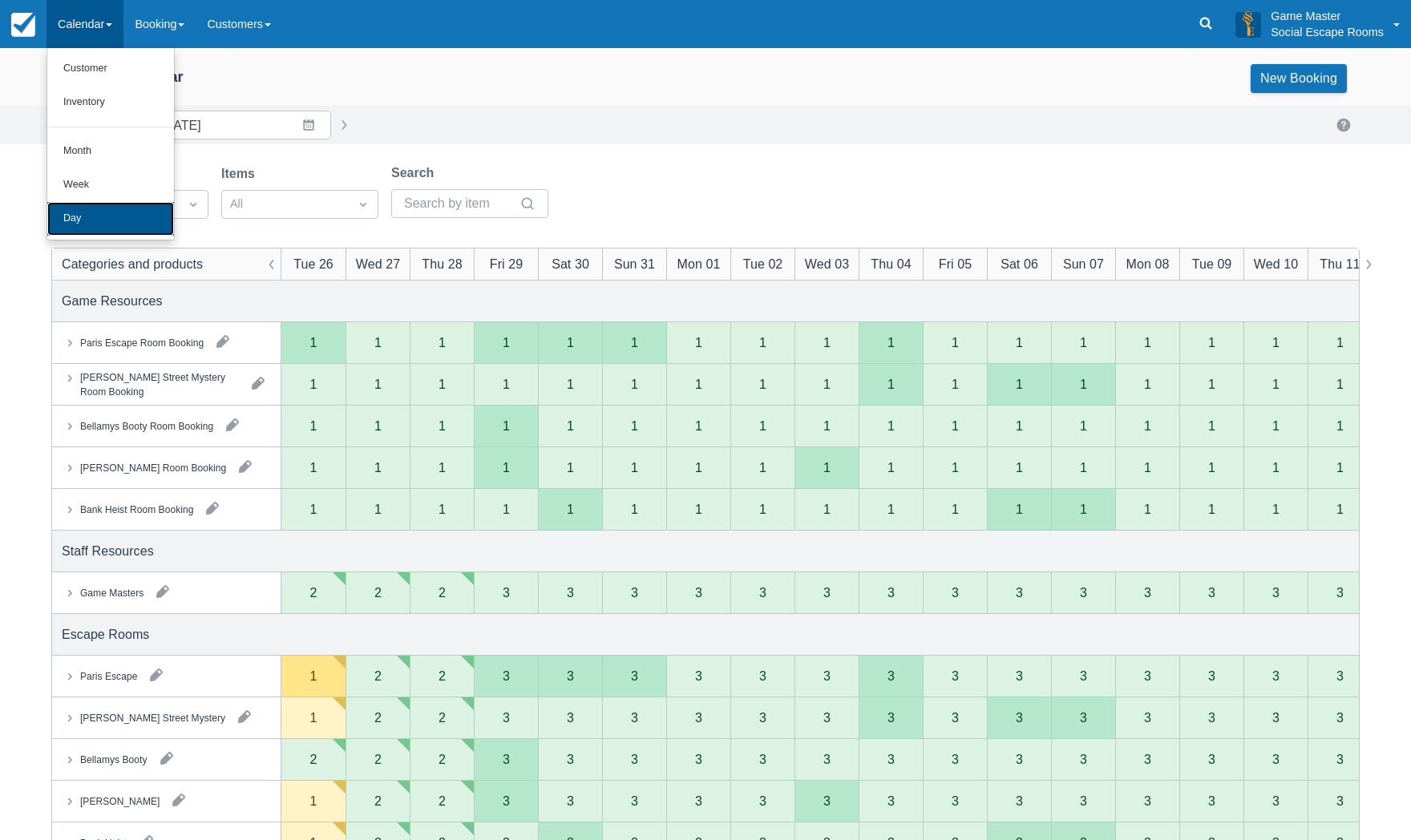
click at [110, 219] on link "Day" at bounding box center [111, 218] width 126 height 33
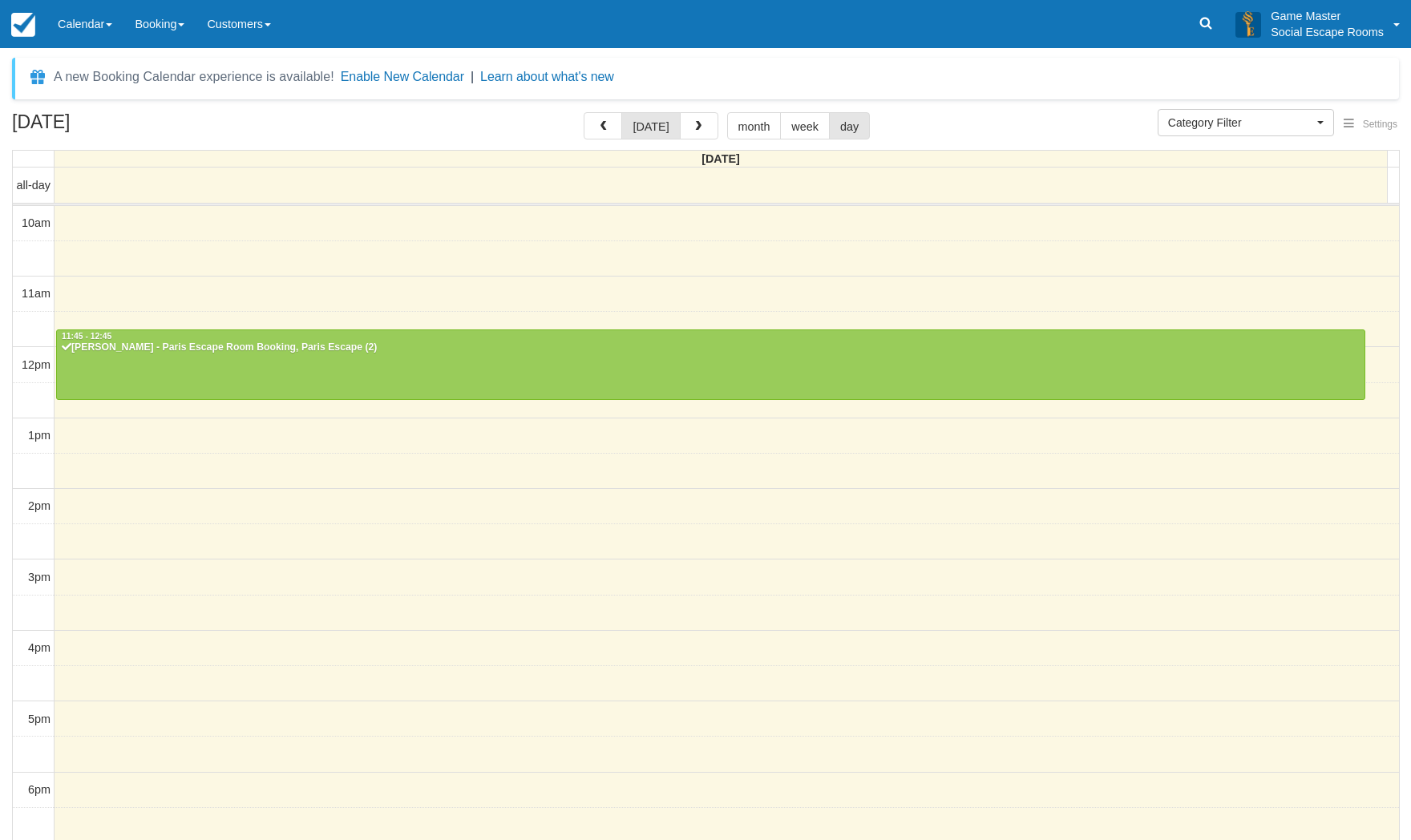
select select
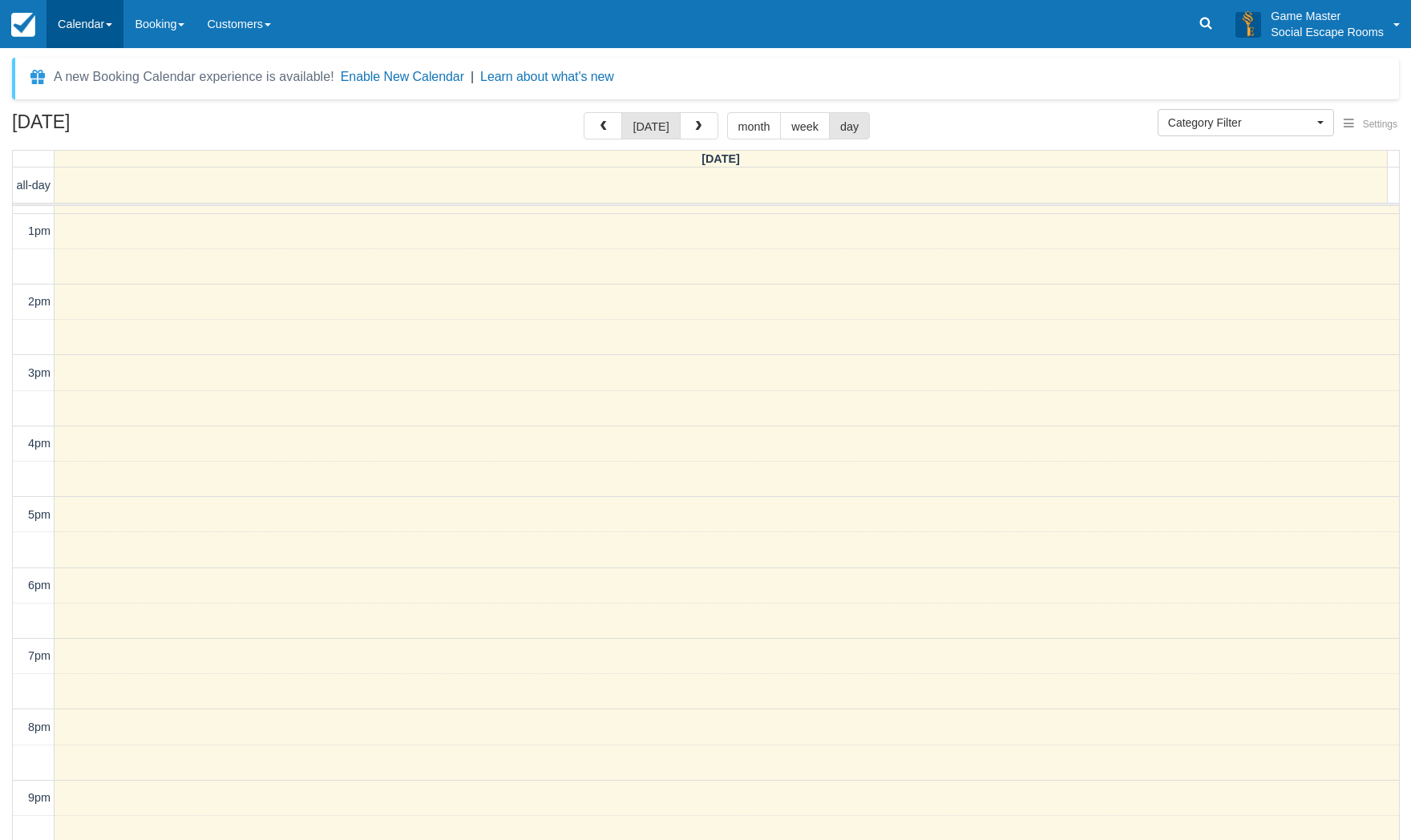
click at [98, 26] on link "Calendar" at bounding box center [85, 24] width 77 height 48
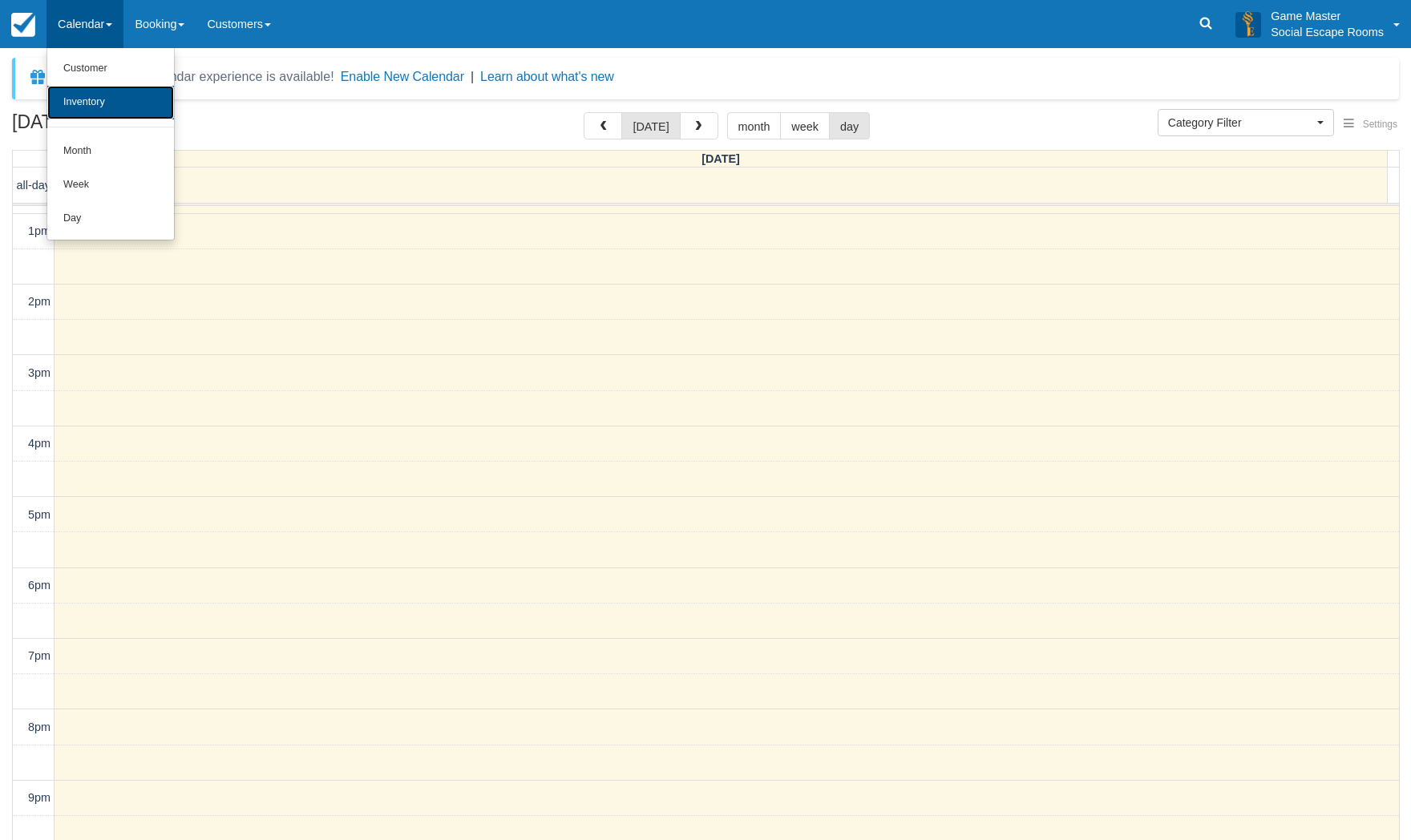
click at [103, 113] on link "Inventory" at bounding box center [111, 102] width 126 height 33
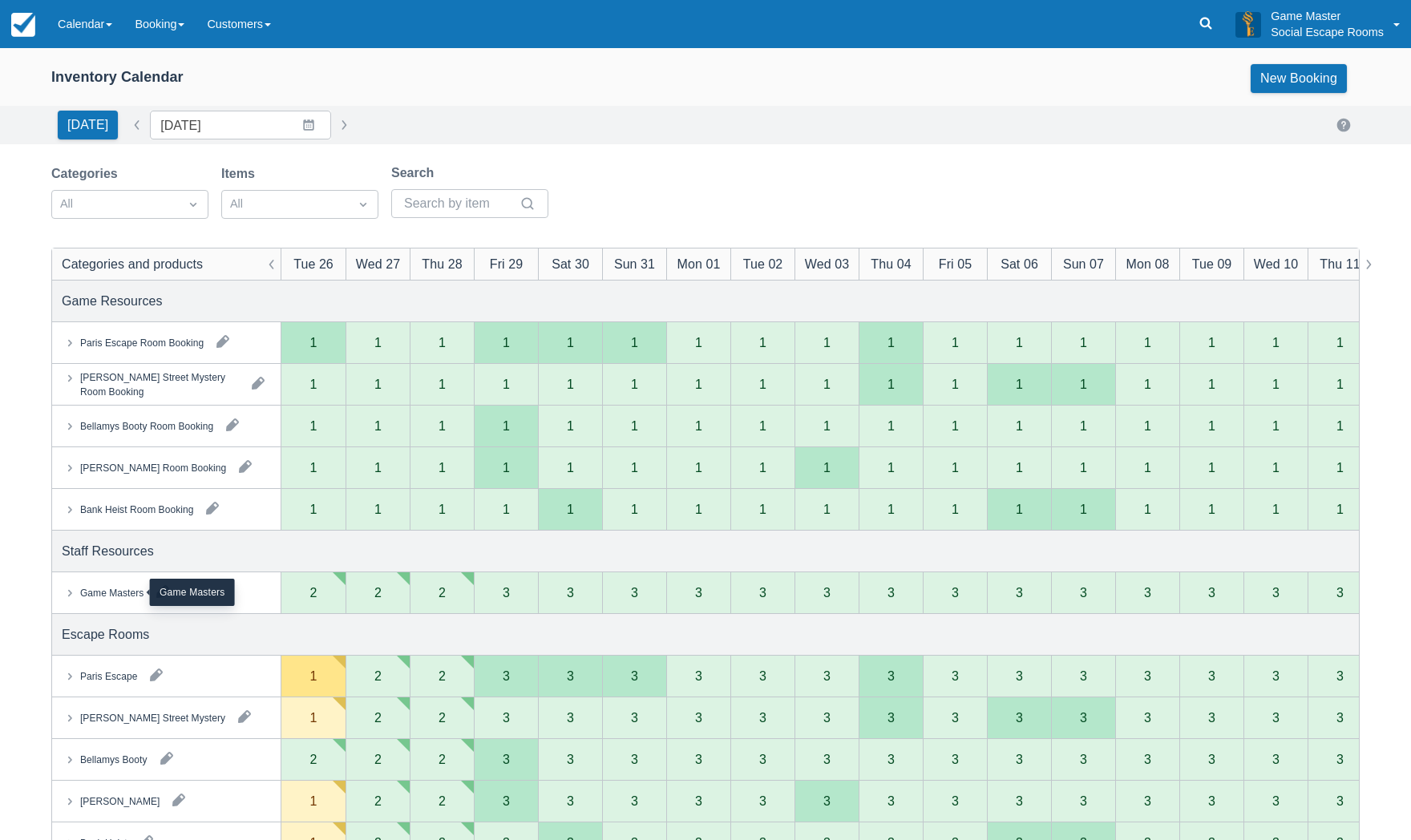
click at [103, 593] on div "Game Masters" at bounding box center [112, 593] width 63 height 15
